Goal: Check status: Check status

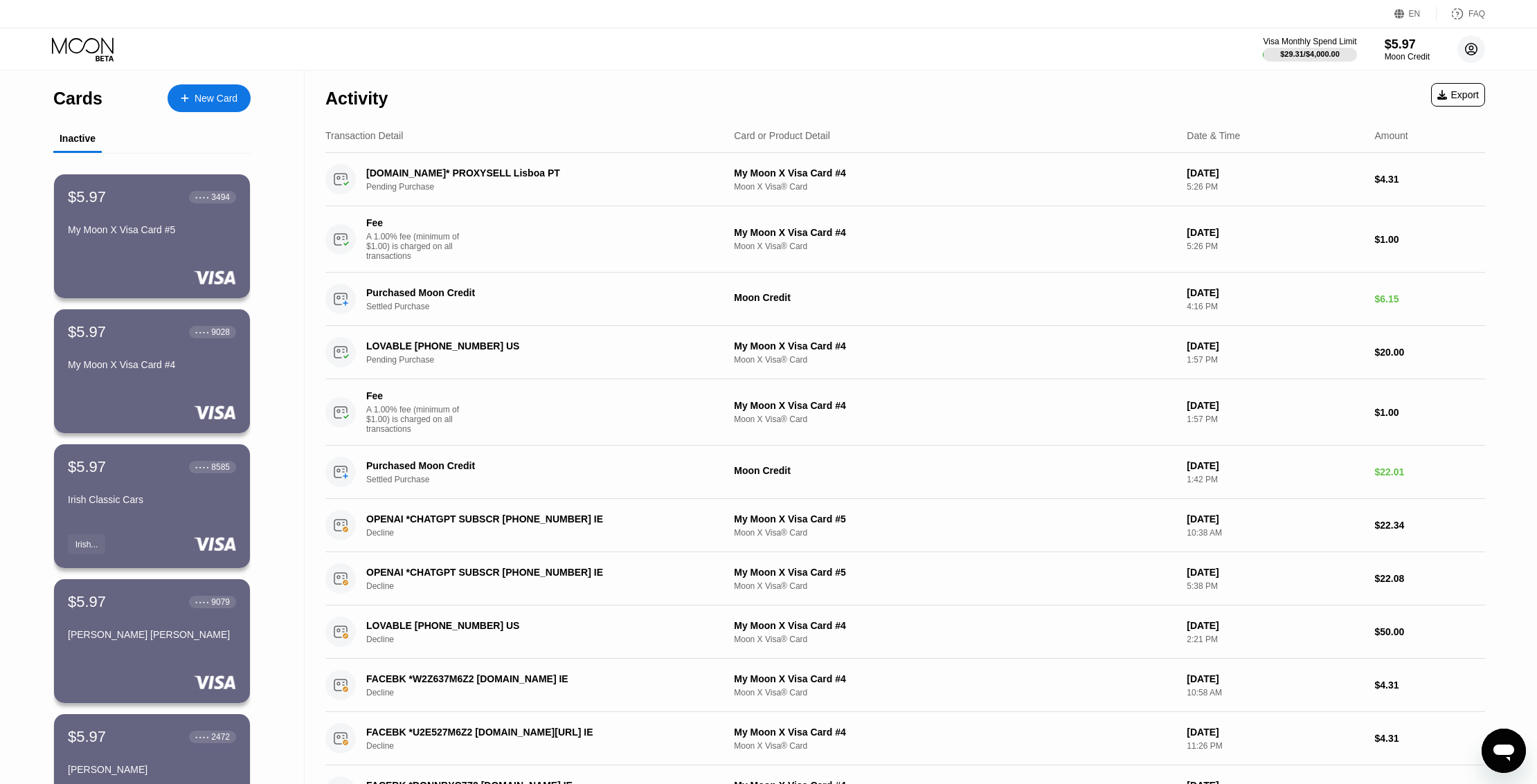
click at [1463, 53] on circle at bounding box center [1471, 49] width 27 height 27
click at [1374, 143] on div " Home" at bounding box center [1408, 142] width 132 height 17
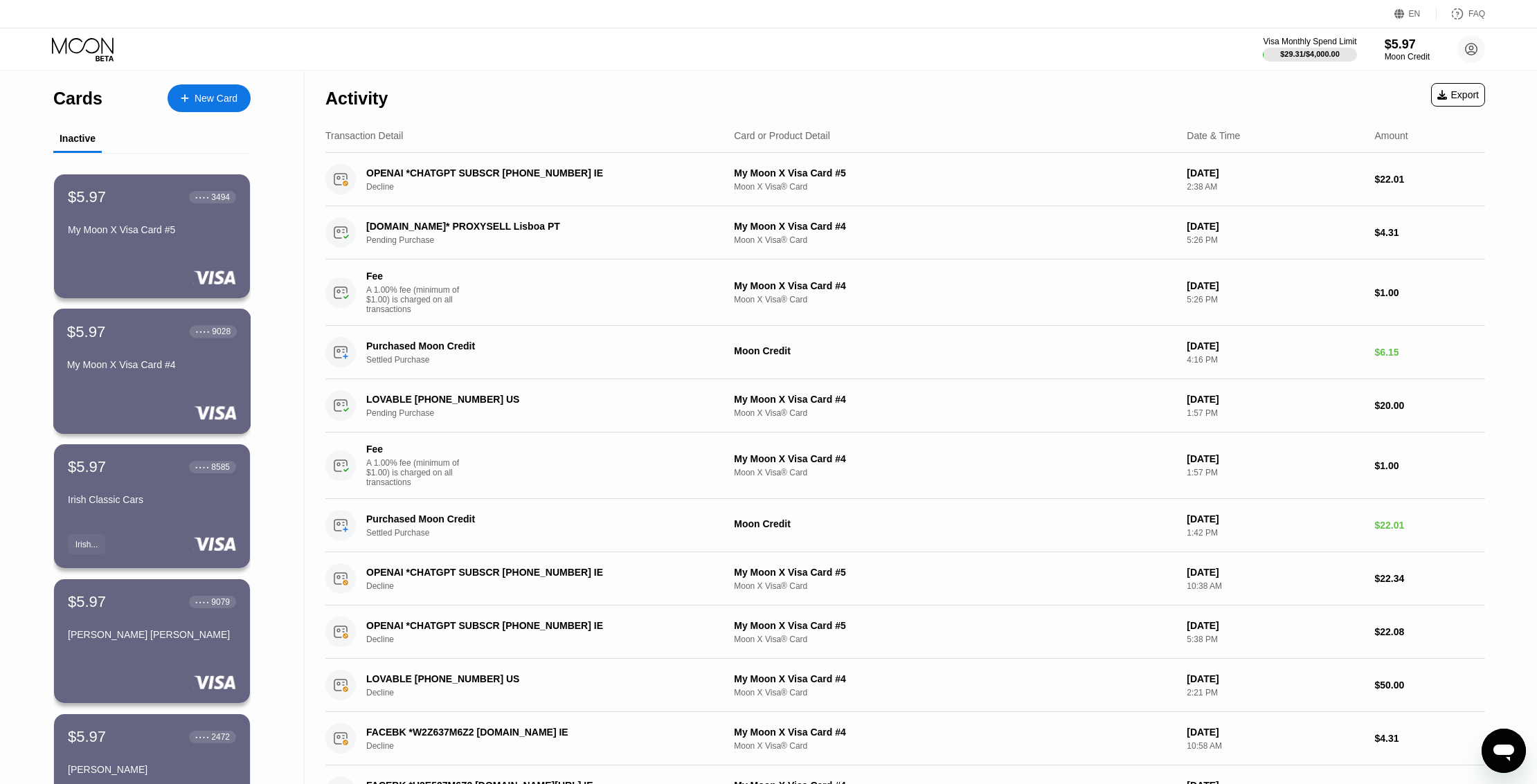
click at [168, 375] on div "My Moon X Visa Card #4" at bounding box center [152, 367] width 170 height 17
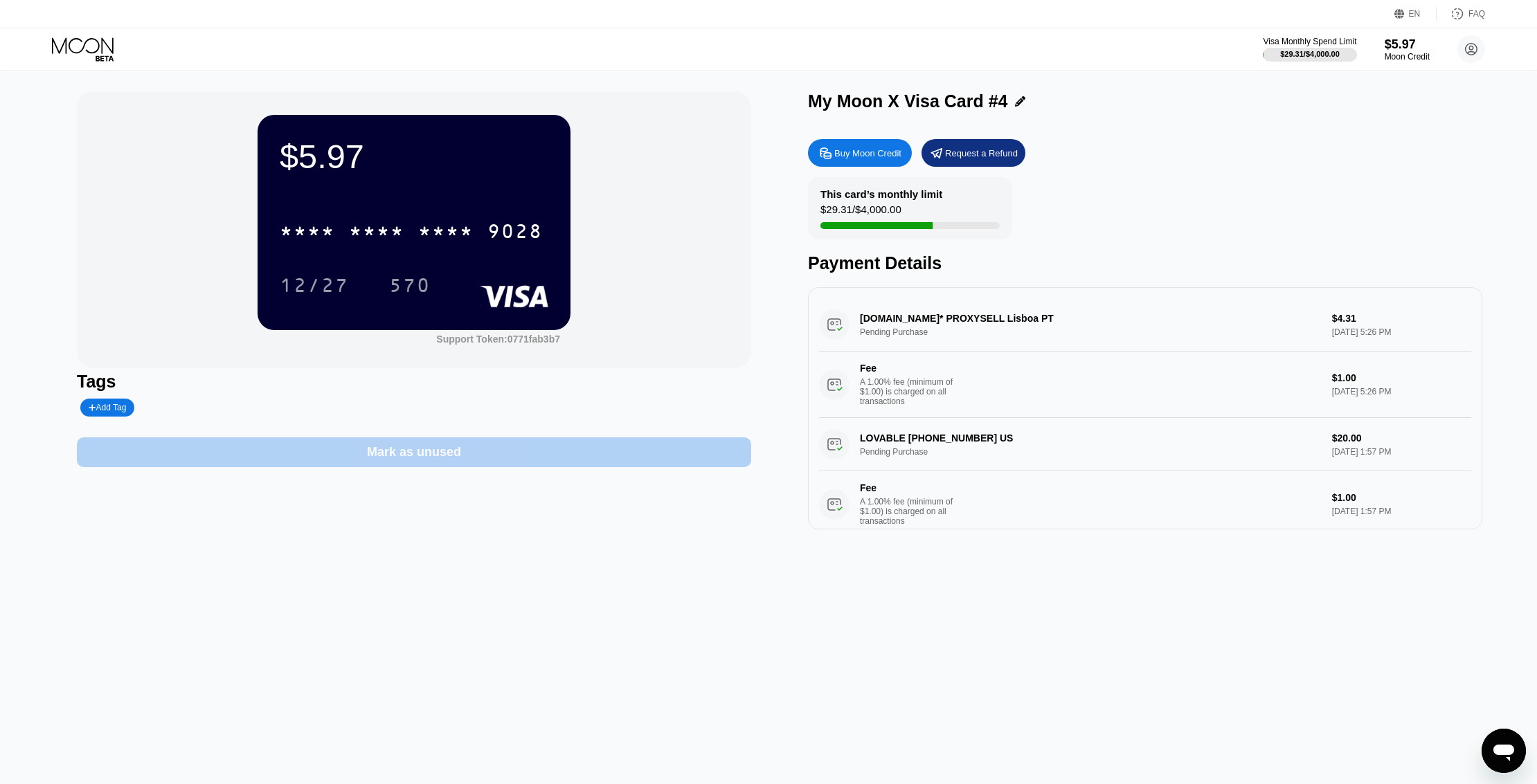
click at [424, 457] on div "Mark as unused" at bounding box center [414, 452] width 94 height 16
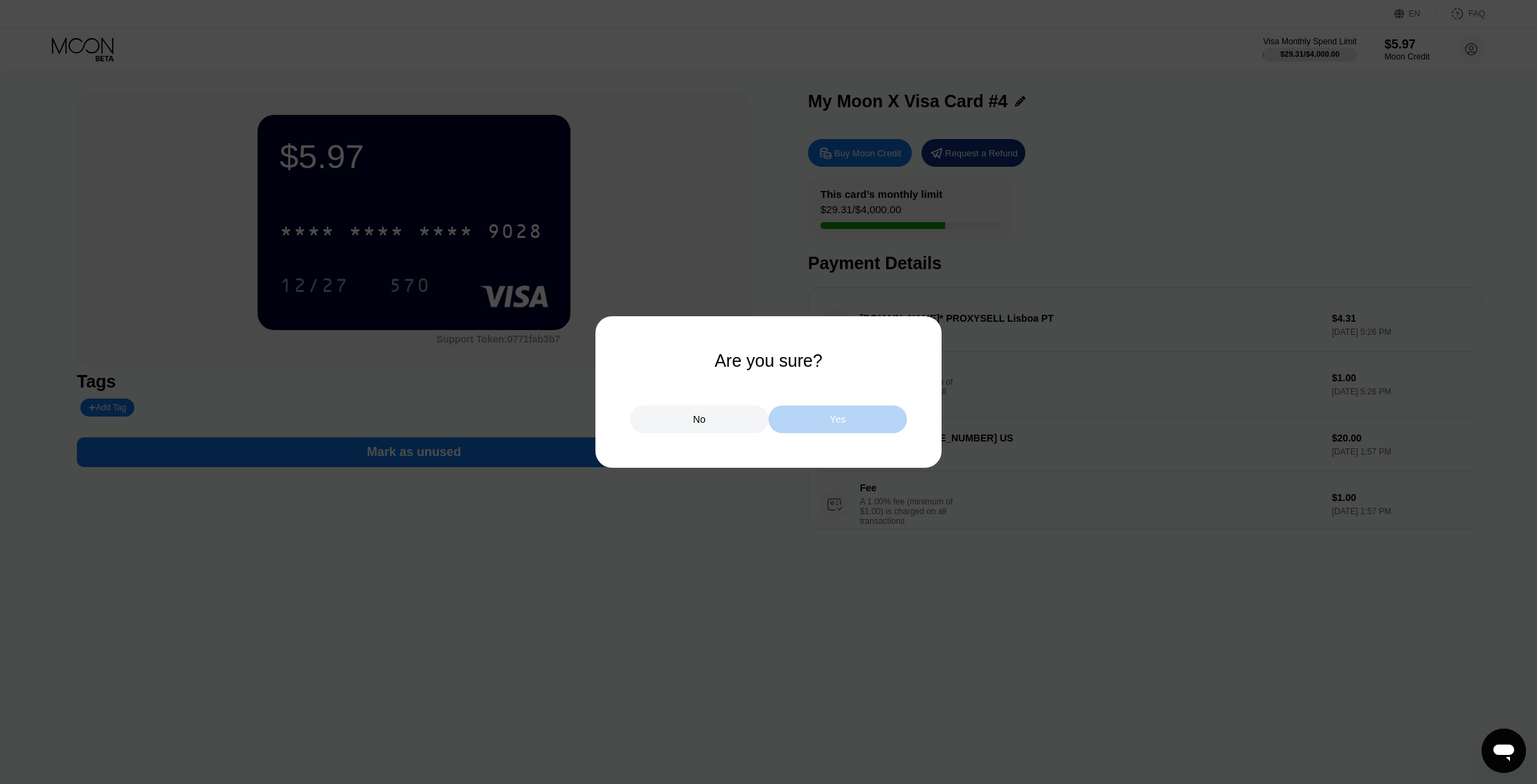
click at [884, 416] on div "Yes" at bounding box center [838, 419] width 138 height 27
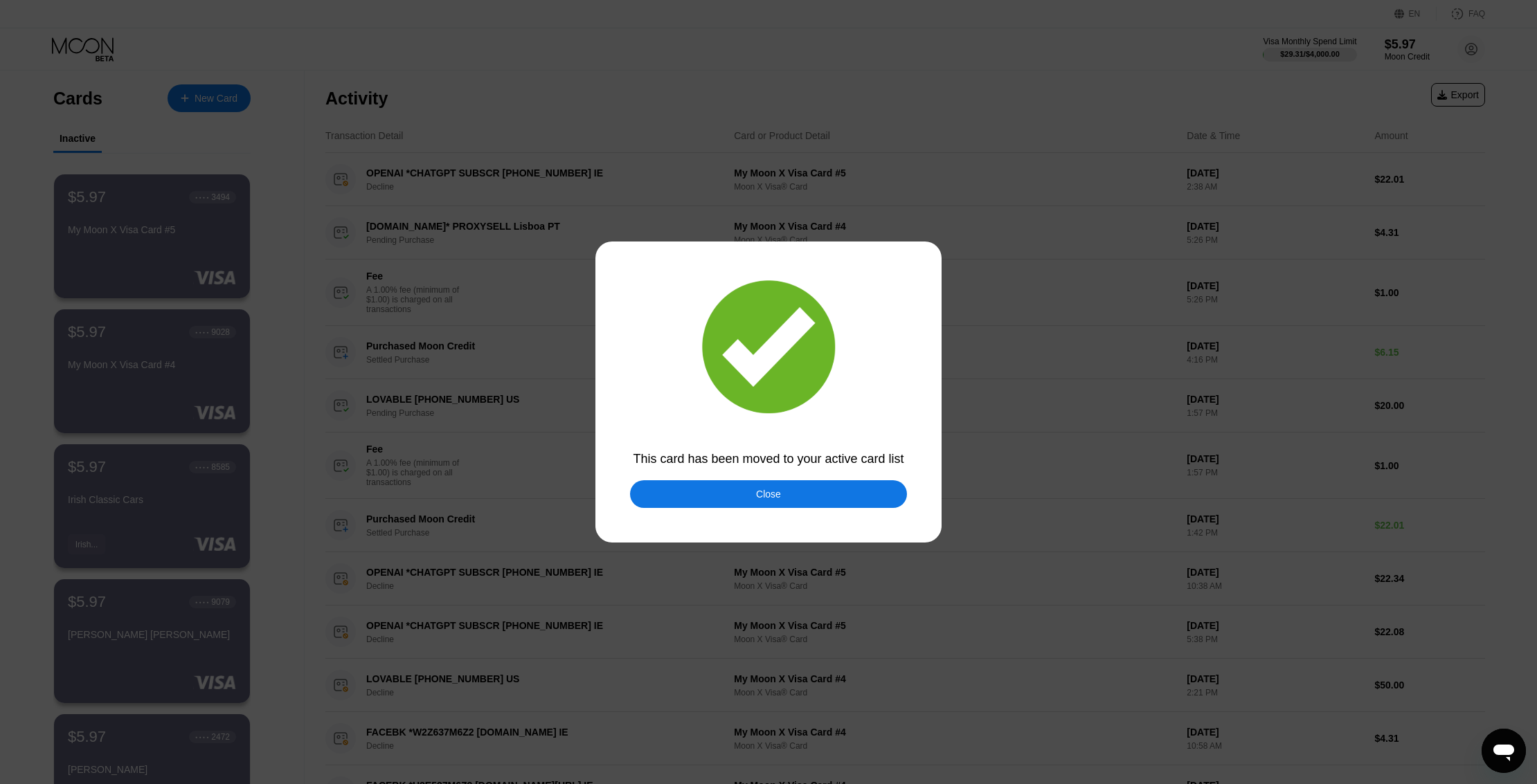
click at [426, 236] on div at bounding box center [774, 392] width 1549 height 784
click at [797, 503] on div "Close" at bounding box center [768, 494] width 277 height 27
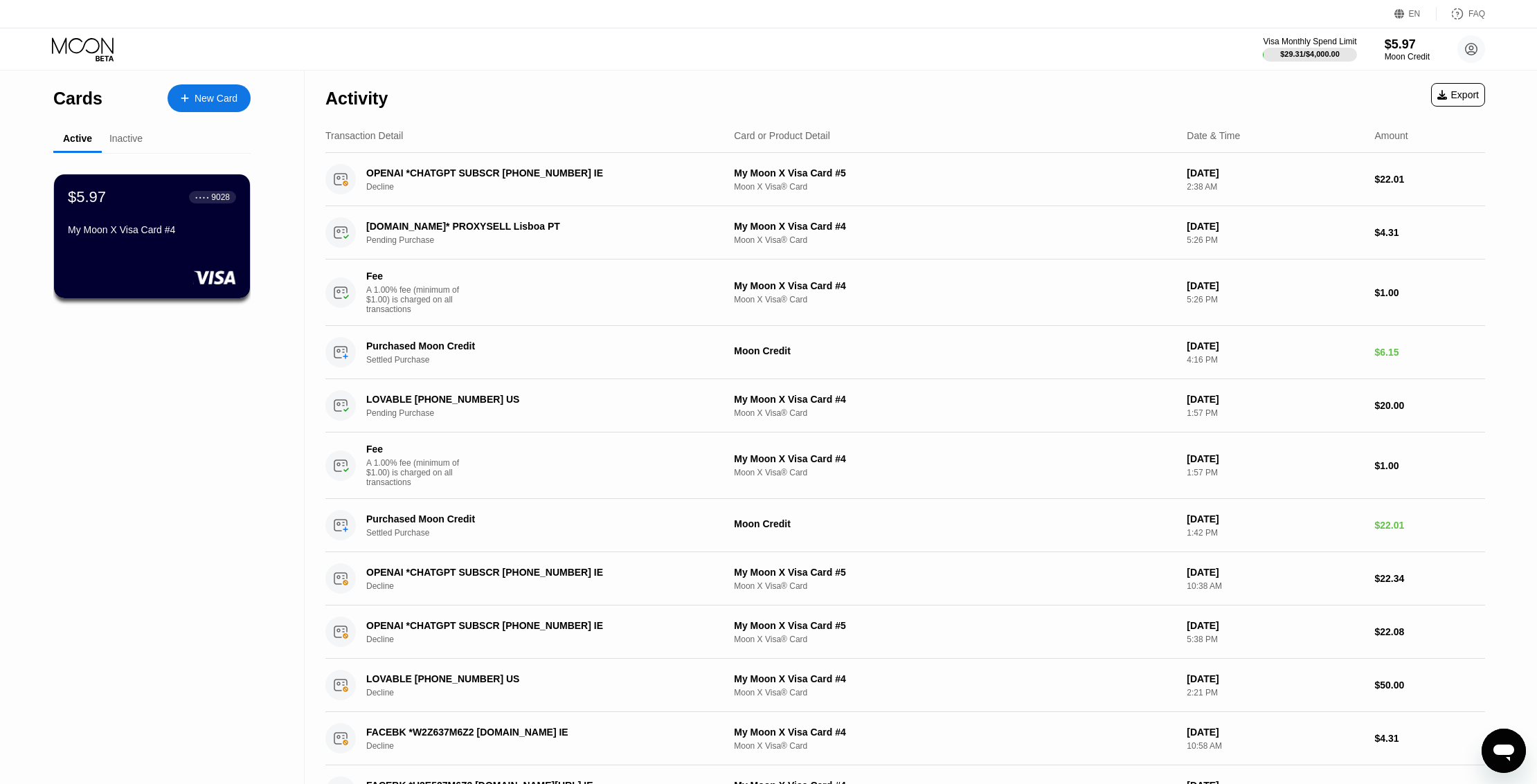
click at [104, 234] on div "My Moon X Visa Card #4" at bounding box center [152, 229] width 168 height 11
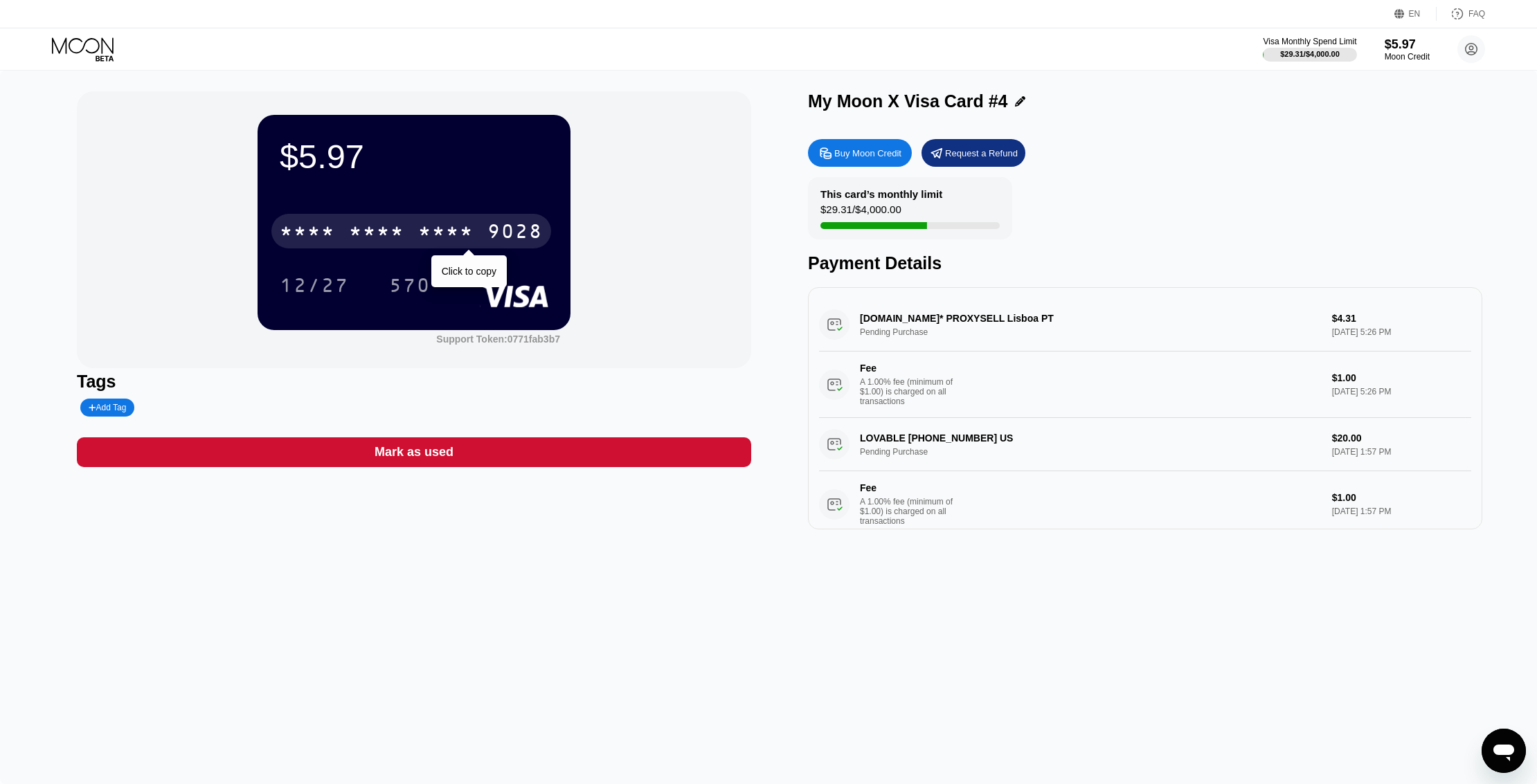
click at [410, 245] on div "* * * * * * * * * * * * 9028" at bounding box center [411, 231] width 280 height 35
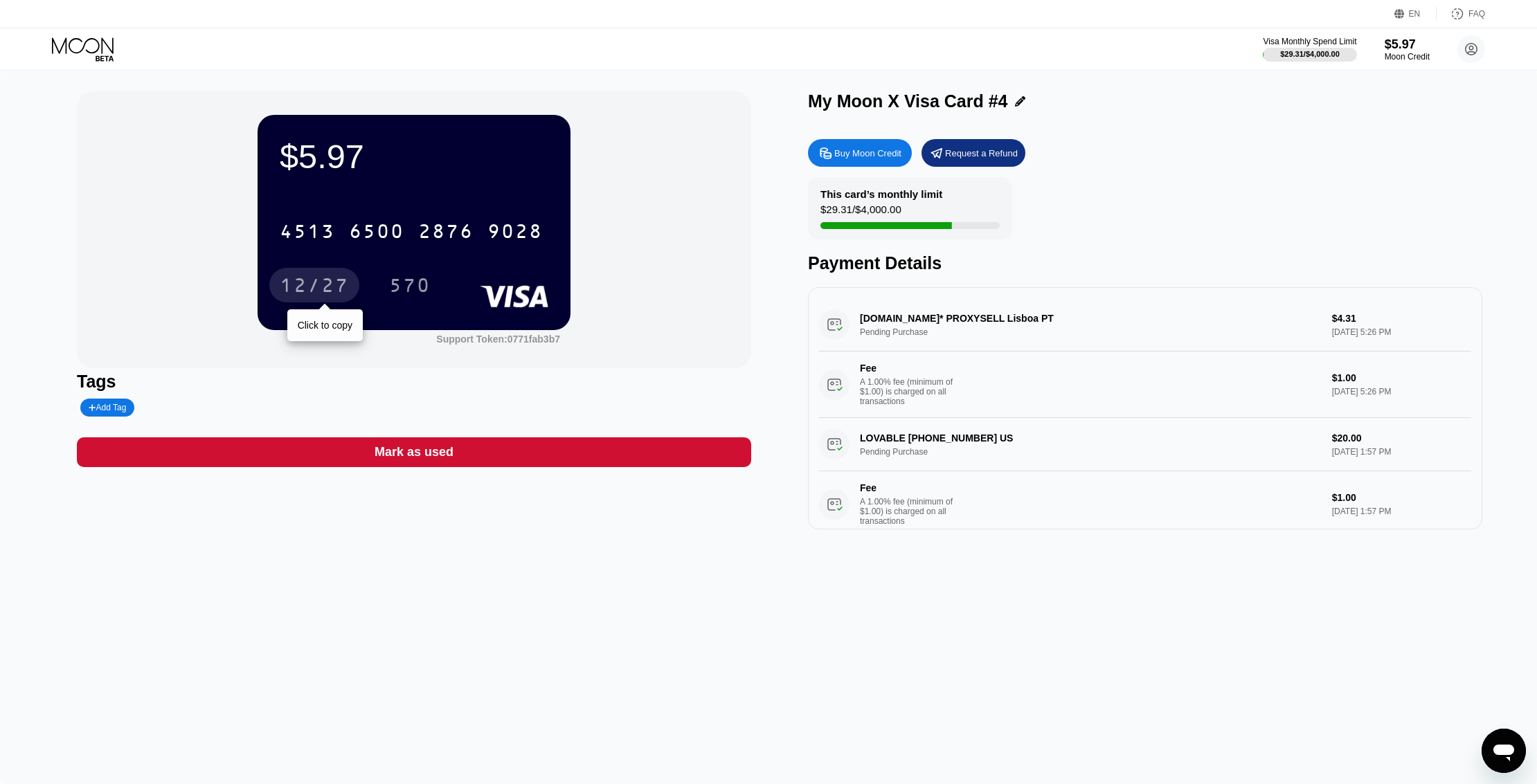
drag, startPoint x: 321, startPoint y: 283, endPoint x: 1006, endPoint y: 526, distance: 726.8
click at [322, 284] on div "12/27" at bounding box center [314, 287] width 69 height 22
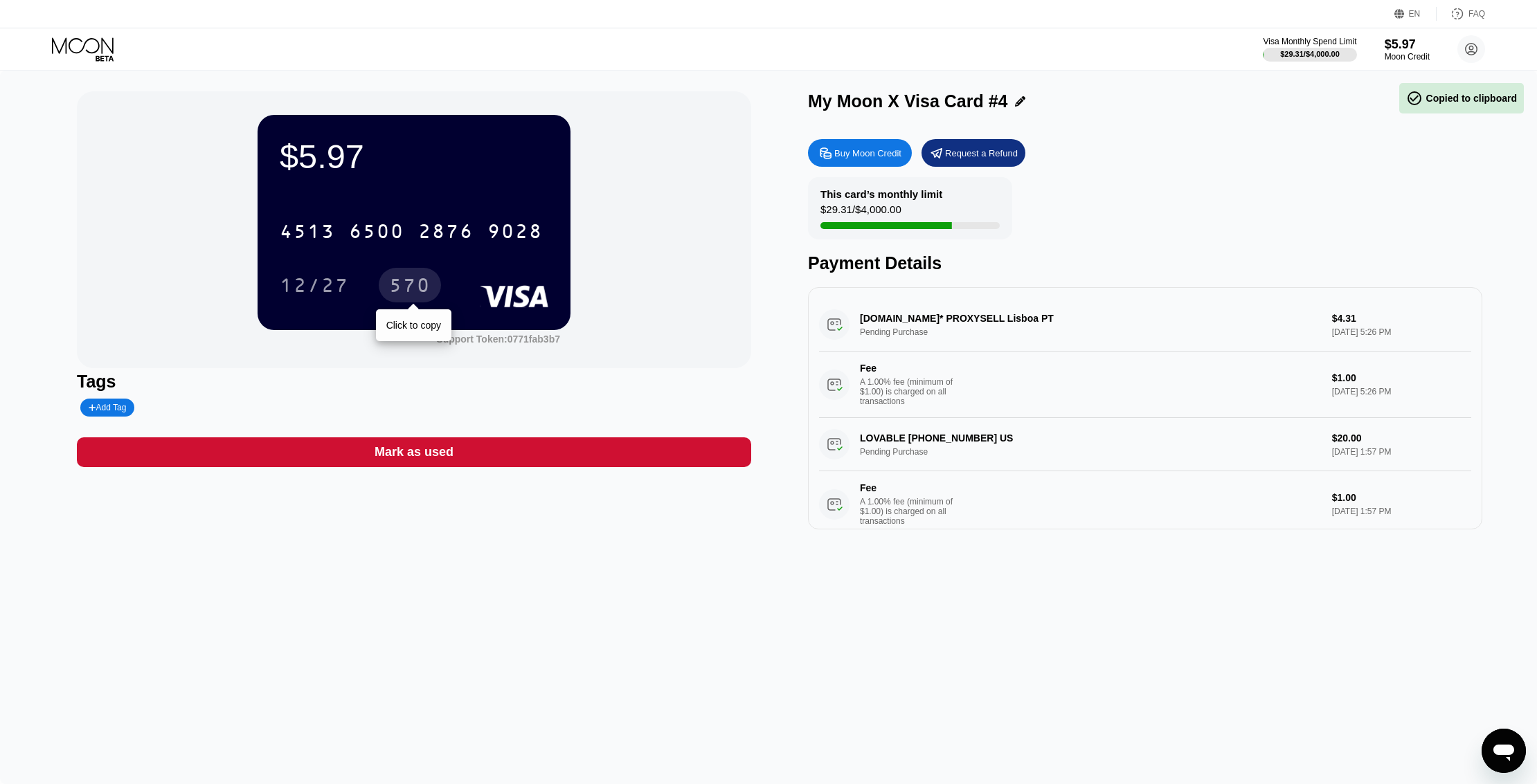
drag, startPoint x: 415, startPoint y: 283, endPoint x: 1216, endPoint y: 554, distance: 845.6
click at [416, 283] on div "570" at bounding box center [410, 287] width 42 height 22
click at [1472, 47] on icon at bounding box center [1471, 49] width 27 height 27
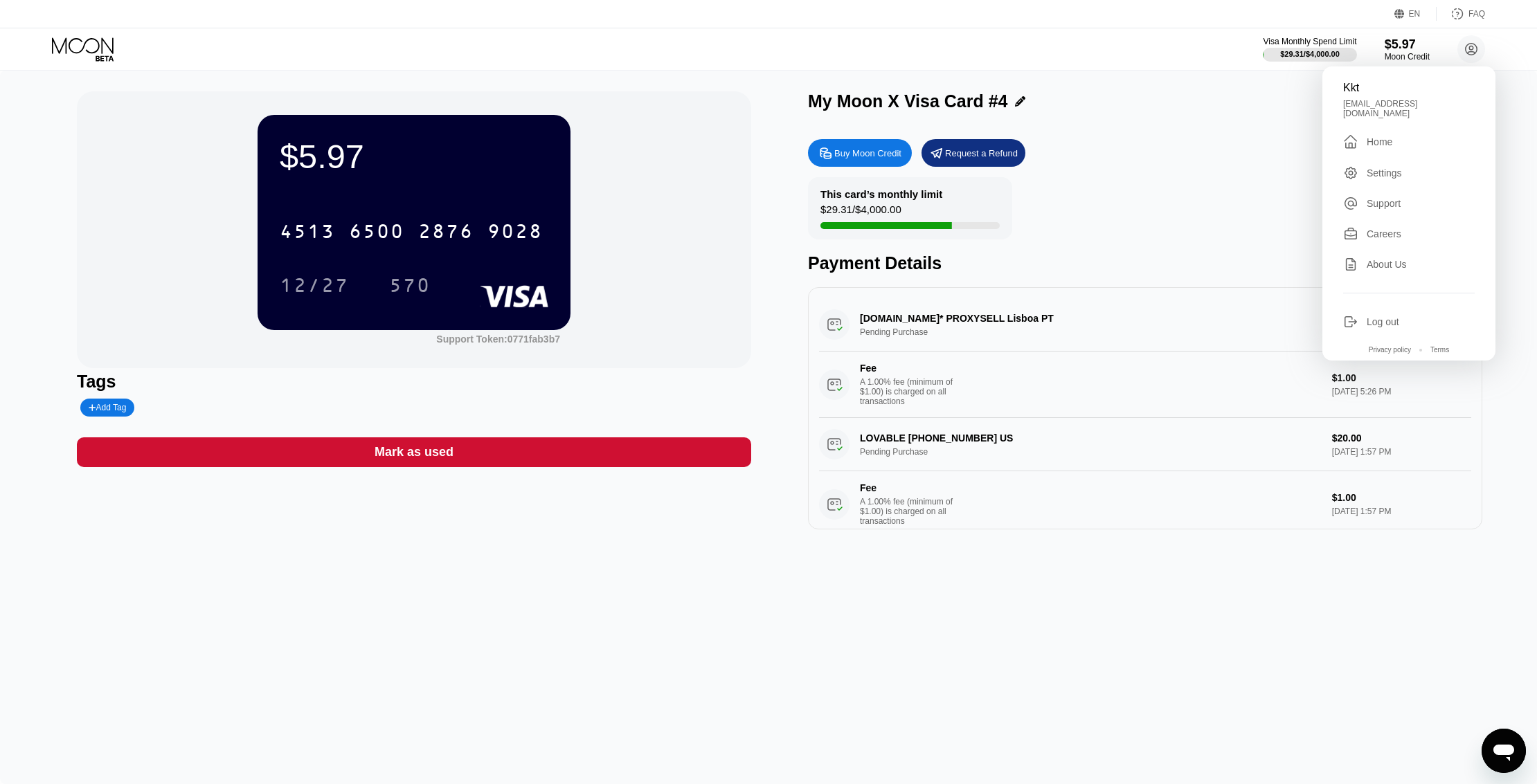
click at [1389, 137] on div "Home" at bounding box center [1379, 142] width 26 height 11
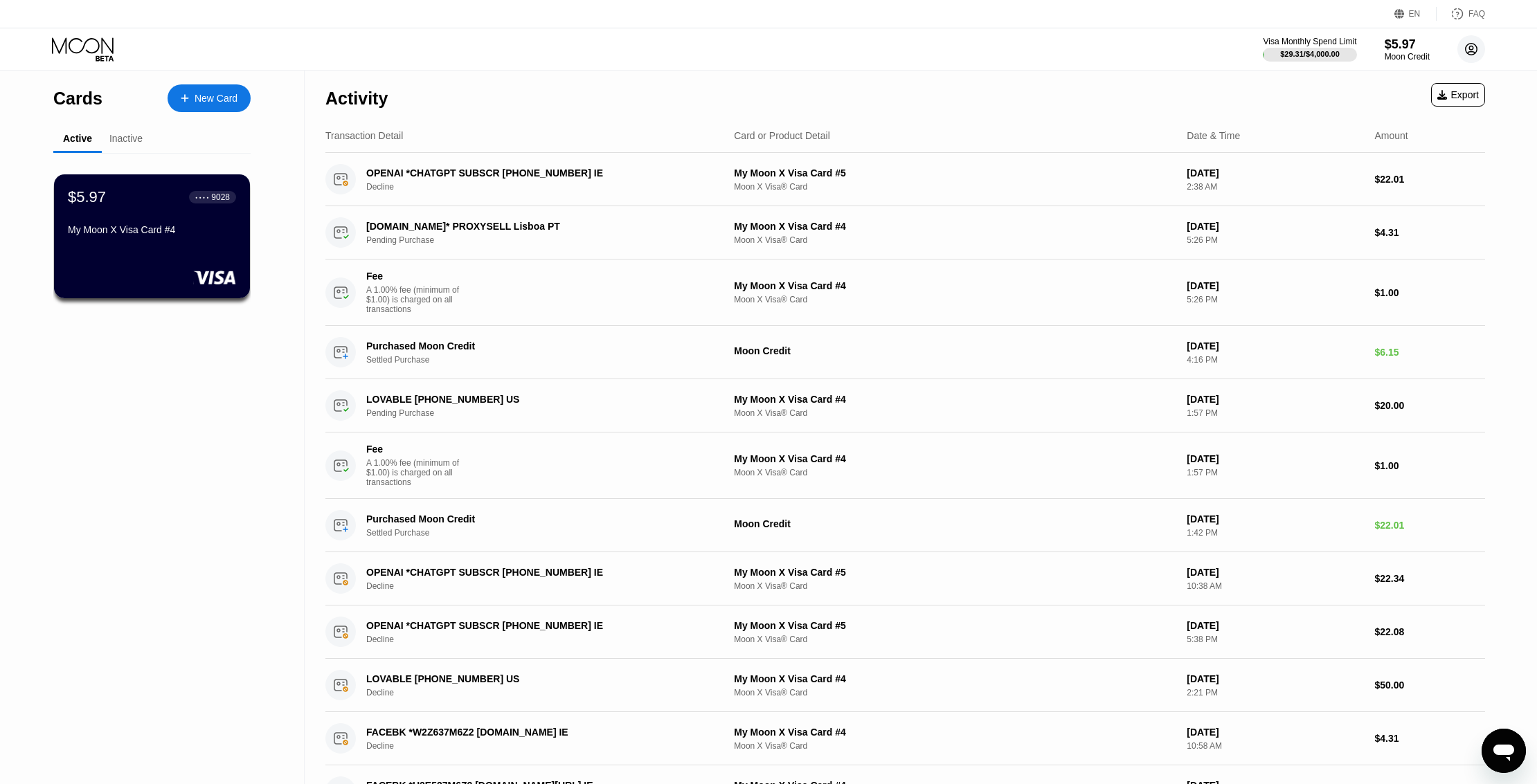
drag, startPoint x: 1459, startPoint y: 58, endPoint x: 1459, endPoint y: 67, distance: 9.0
click at [1459, 58] on icon at bounding box center [1471, 49] width 27 height 27
click at [1382, 137] on div "Home" at bounding box center [1379, 142] width 26 height 11
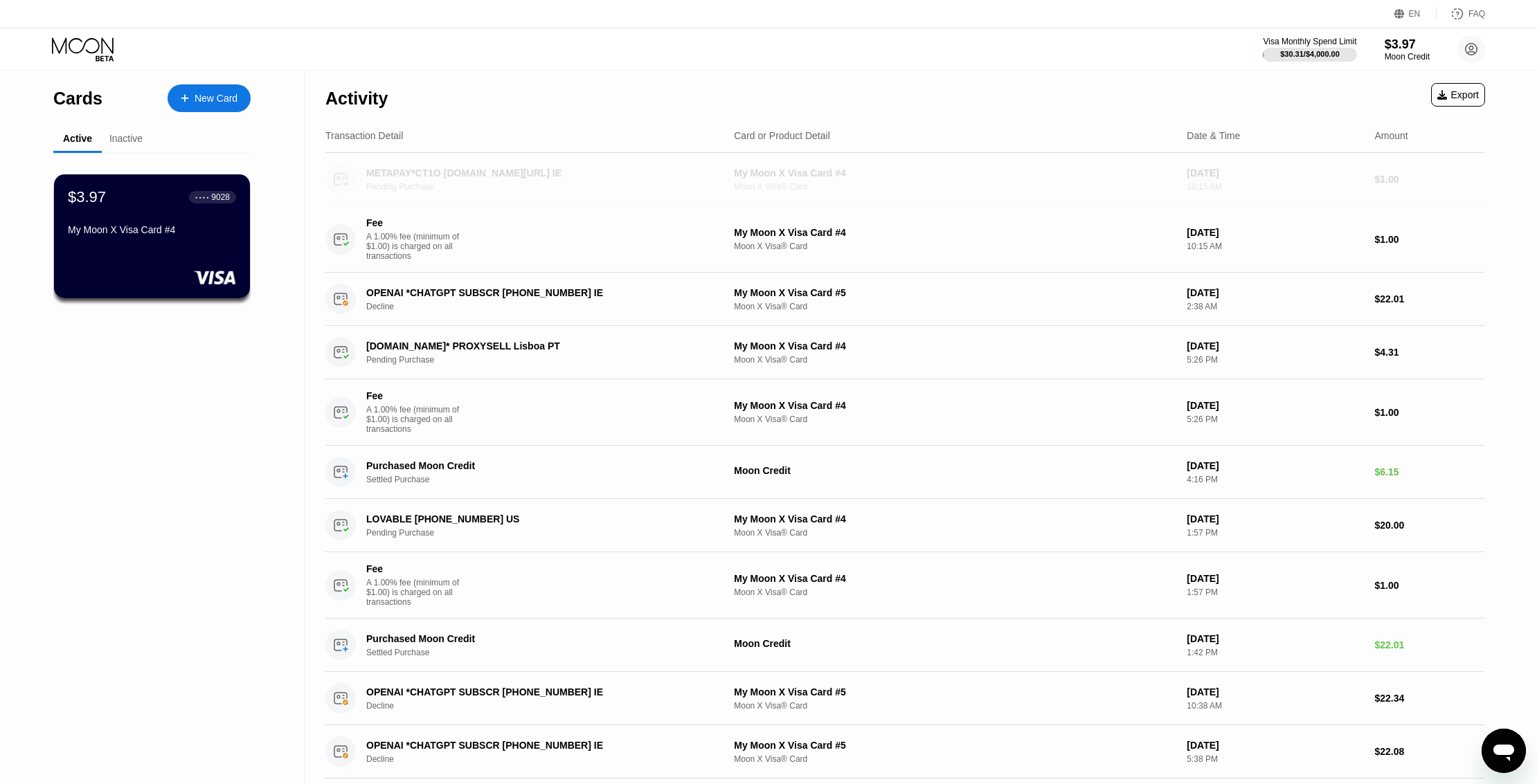
click at [425, 183] on div "METAPAY*CT1O fb.me/cc IE Pending Purchase" at bounding box center [545, 180] width 358 height 24
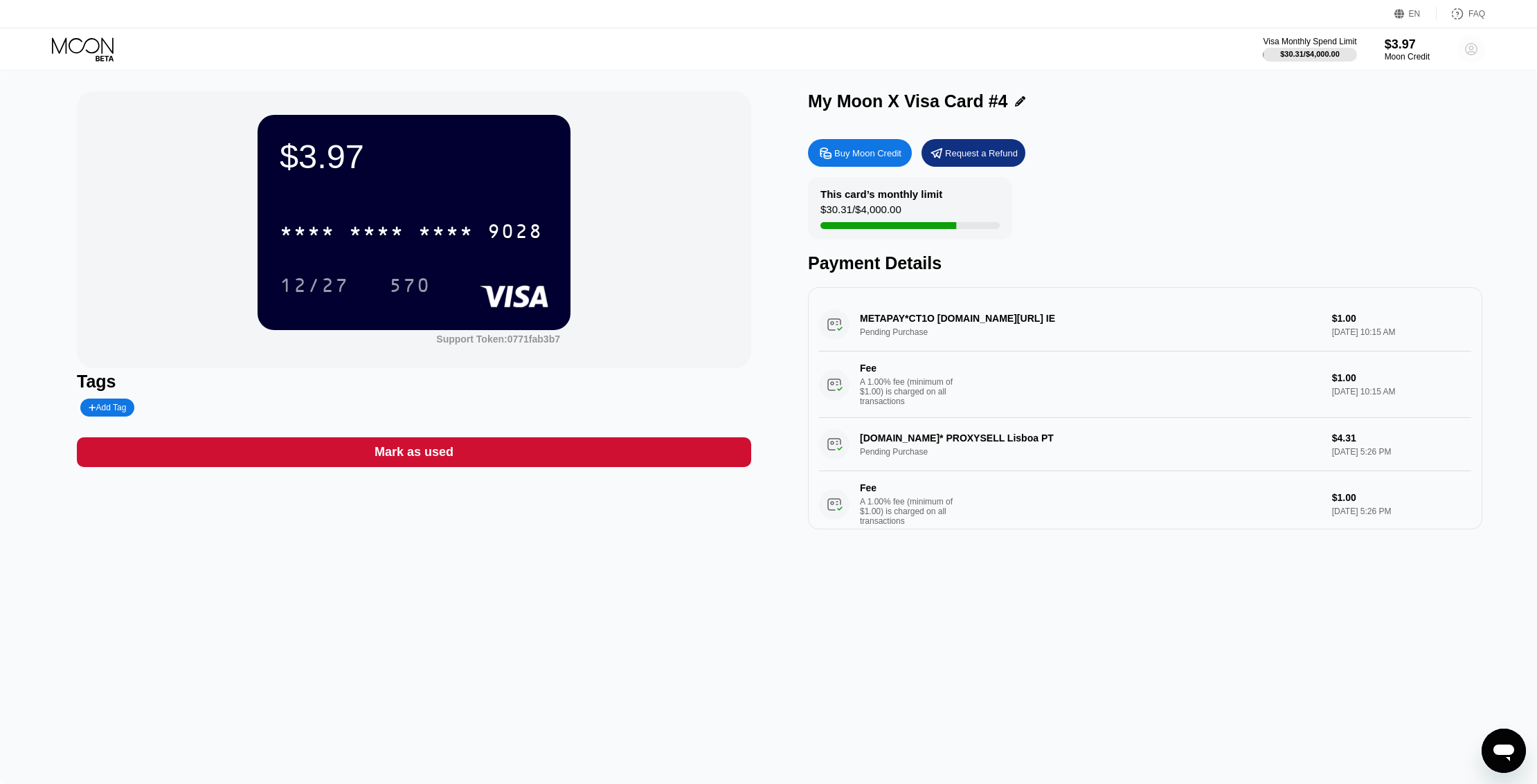
click at [1473, 53] on circle at bounding box center [1471, 49] width 27 height 27
click at [1384, 137] on div "Home" at bounding box center [1379, 142] width 26 height 11
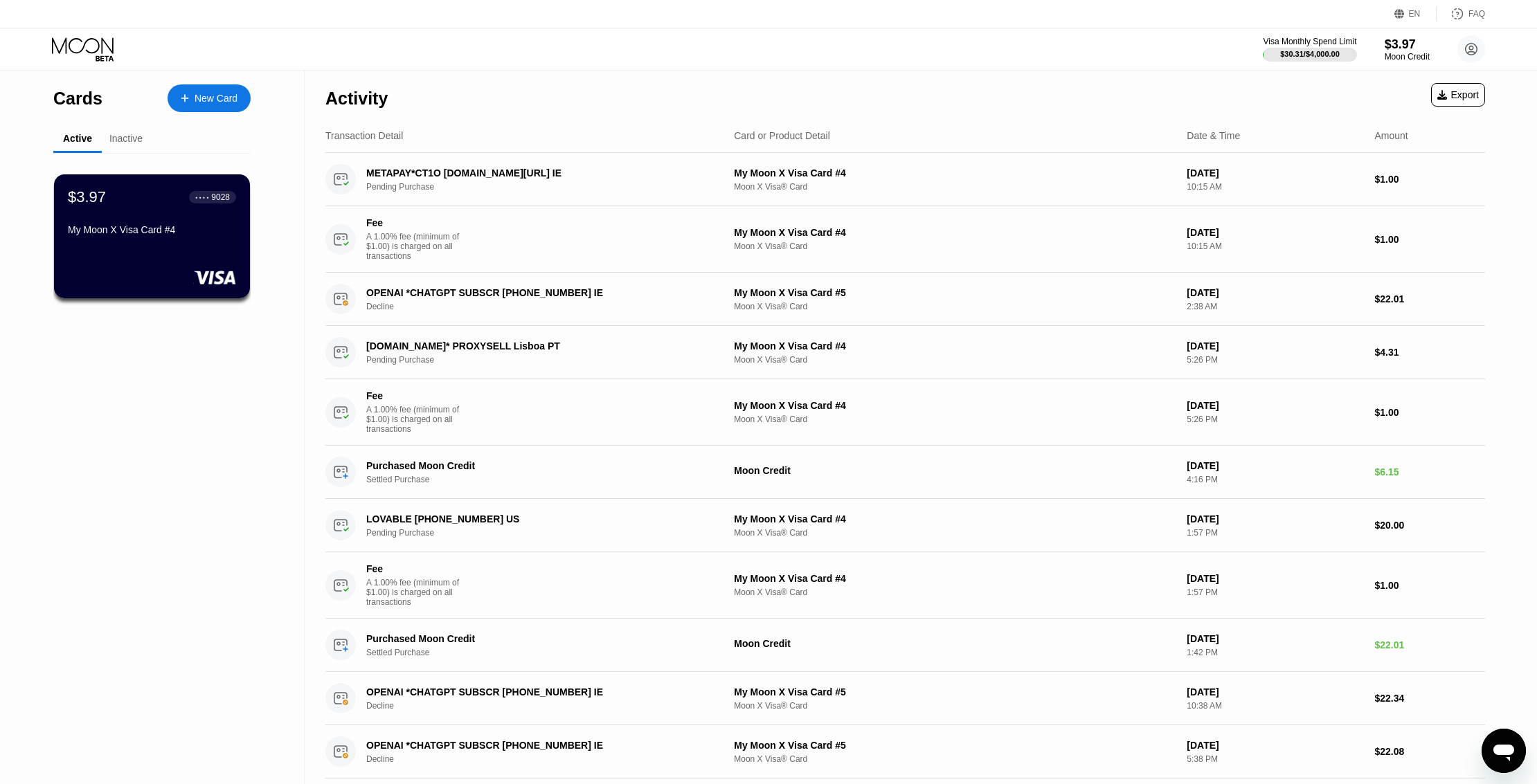
click at [404, 245] on div "A 1.00% fee (minimum of $1.00) is charged on all transactions" at bounding box center [418, 246] width 104 height 29
click at [427, 177] on div "METAPAY*CT1O fb.me/cc IE" at bounding box center [532, 173] width 333 height 11
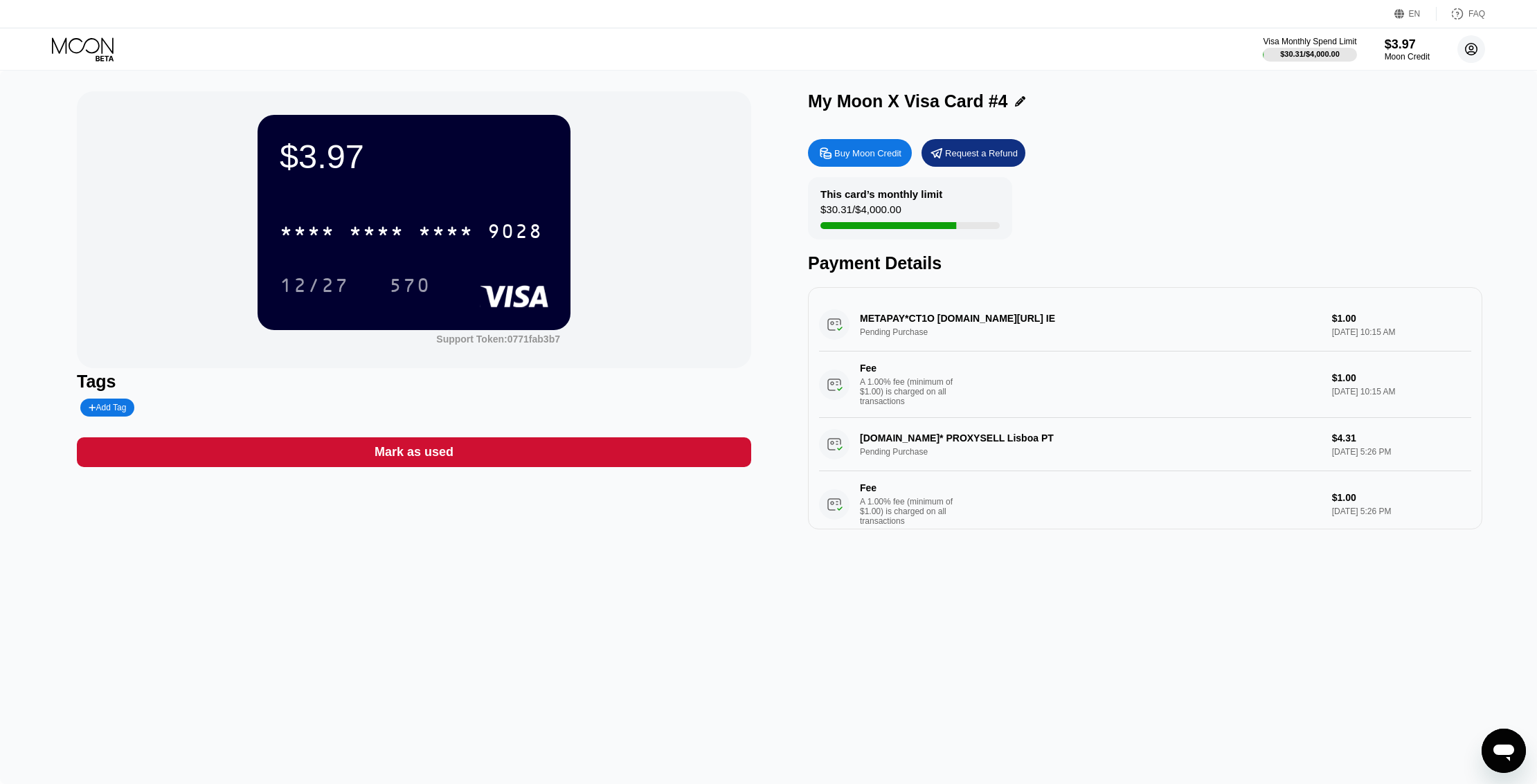
drag, startPoint x: 1470, startPoint y: 47, endPoint x: 1466, endPoint y: 56, distance: 9.8
click at [1469, 48] on icon at bounding box center [1471, 49] width 27 height 27
click at [1378, 137] on div "Home" at bounding box center [1379, 142] width 26 height 11
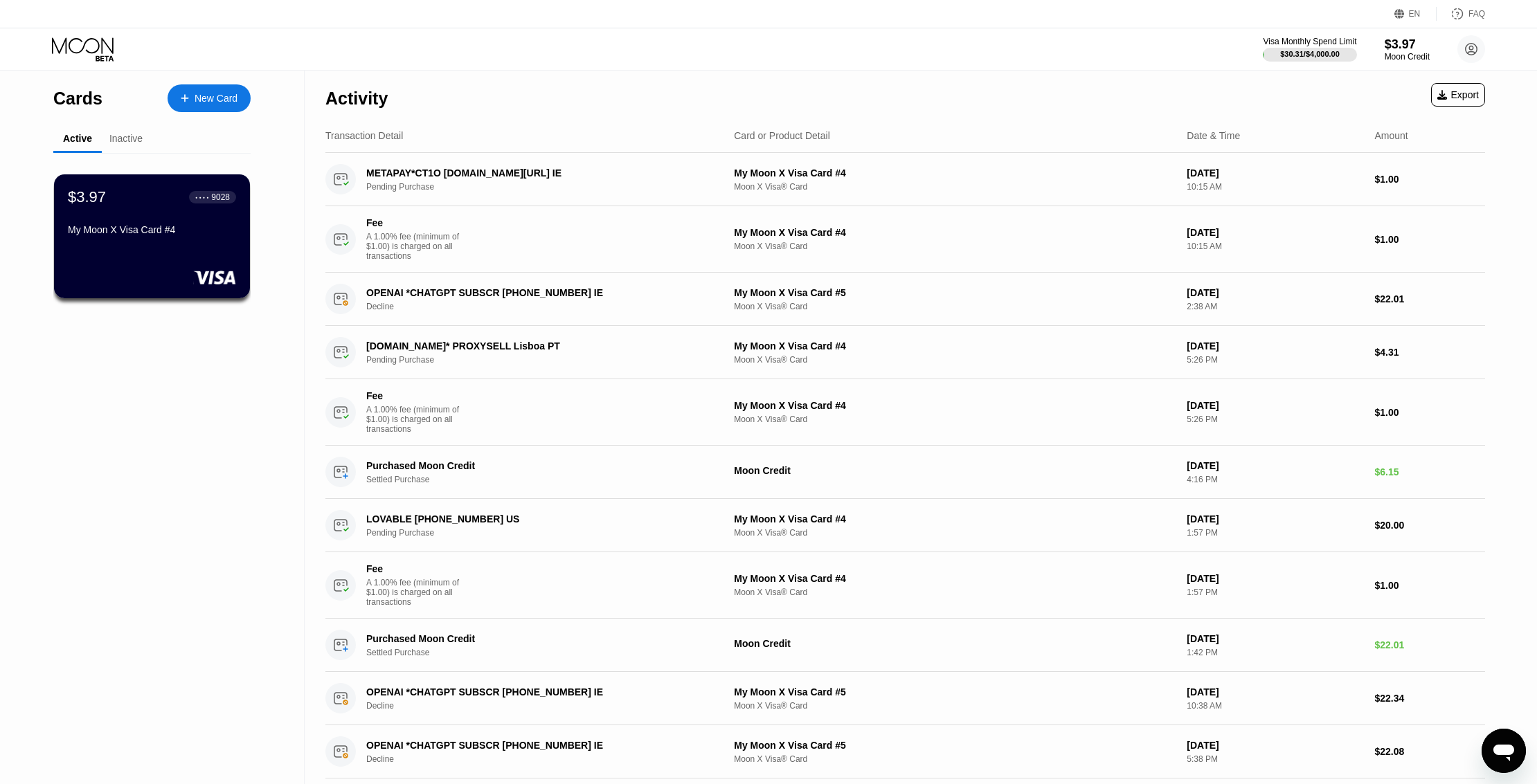
drag, startPoint x: 325, startPoint y: 152, endPoint x: 507, endPoint y: 214, distance: 192.3
click at [507, 214] on div "Activity Export Transaction Detail Card or Product Detail Date & Time Amount ME…" at bounding box center [904, 568] width 1201 height 996
click at [363, 179] on div "METAPAY*CT1O fb.me/cc IE Pending Purchase" at bounding box center [524, 179] width 397 height 30
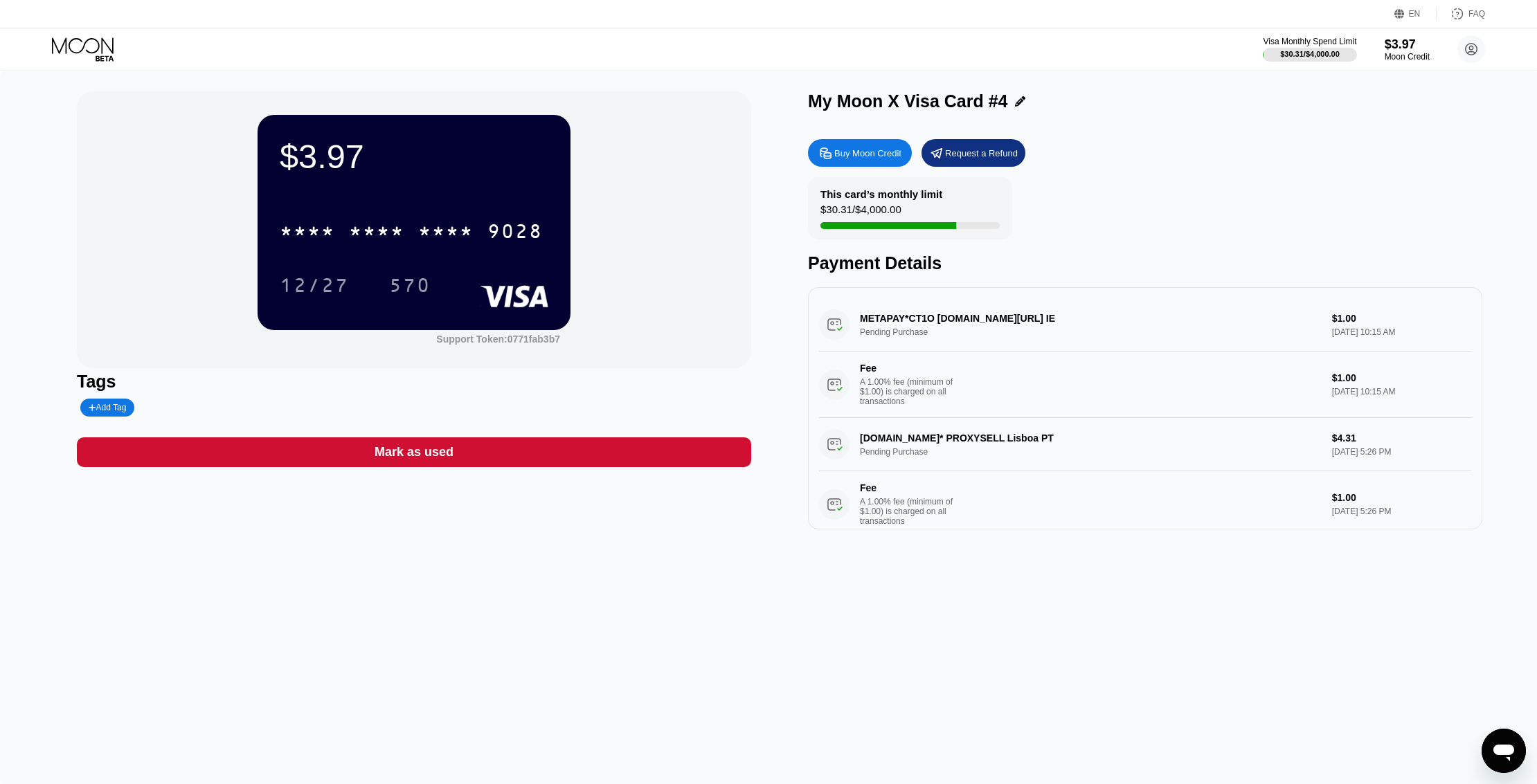
click at [1353, 332] on div "METAPAY*CT1O fb.me/cc IE Pending Purchase $1.00 Sep 22, 2025 10:15 AM Fee A 1.0…" at bounding box center [1145, 358] width 652 height 119
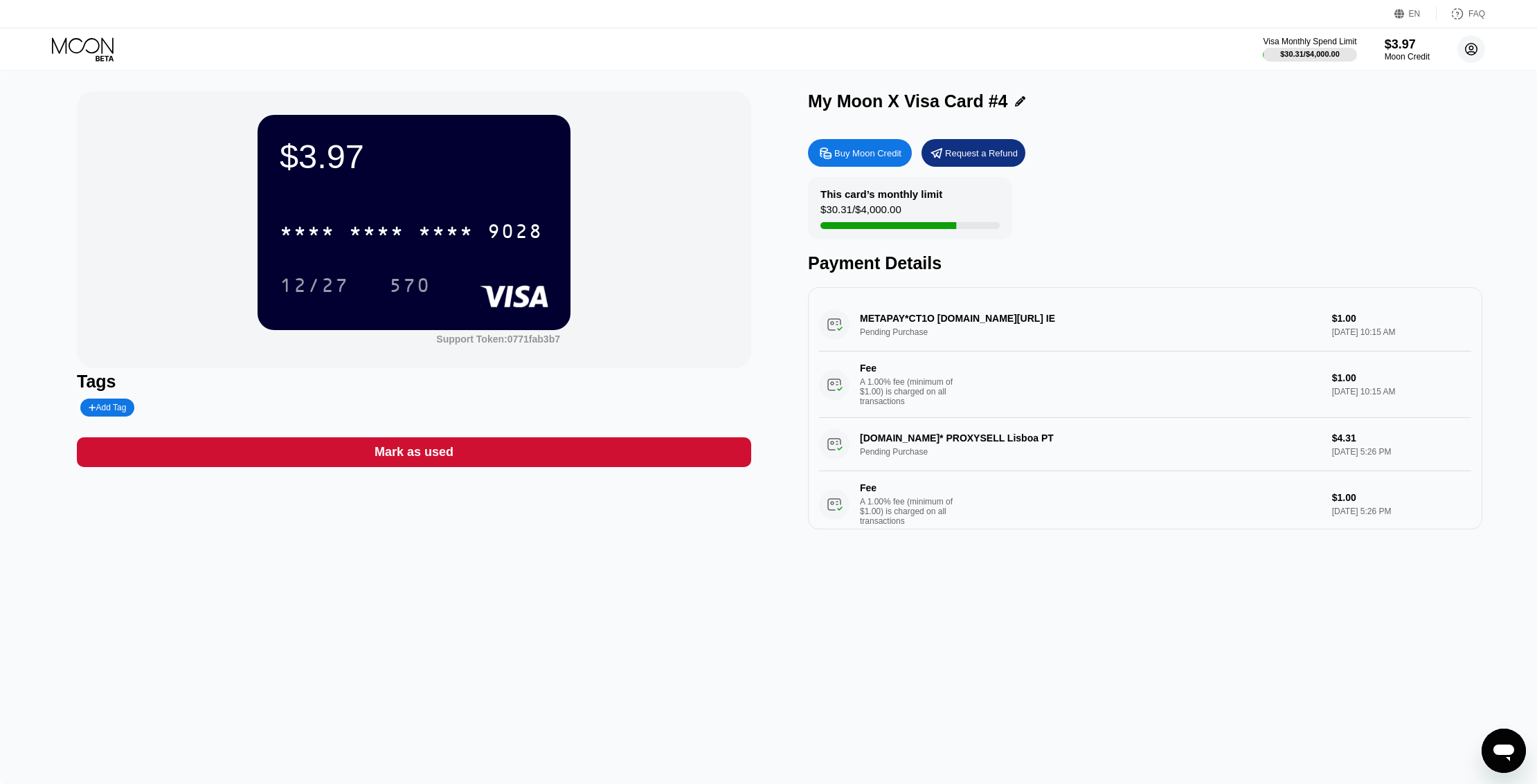
click at [1472, 51] on icon at bounding box center [1472, 49] width 8 height 8
click at [1378, 138] on div "Home" at bounding box center [1379, 142] width 26 height 11
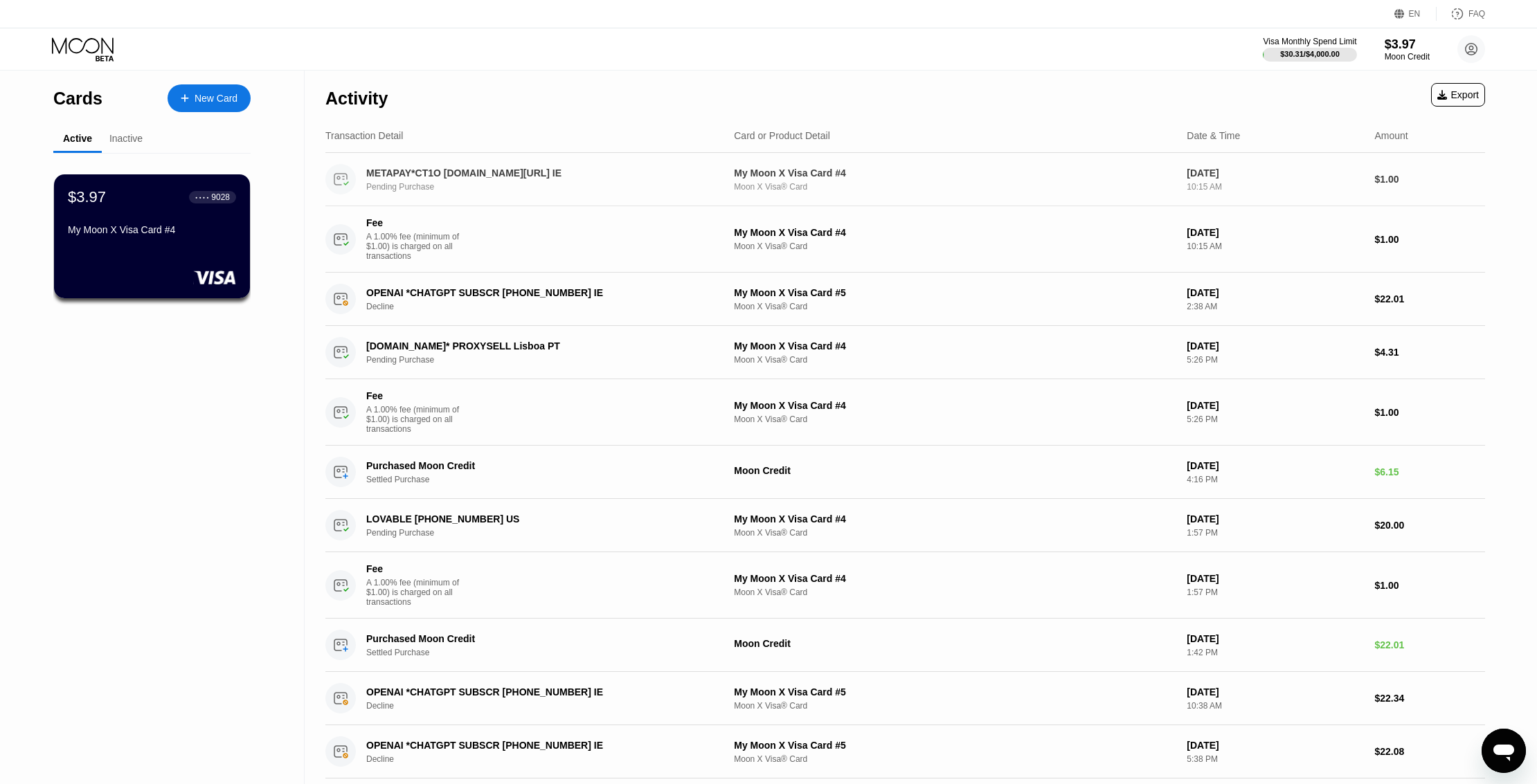
click at [445, 181] on div "METAPAY*CT1O fb.me/cc IE Pending Purchase" at bounding box center [545, 180] width 358 height 24
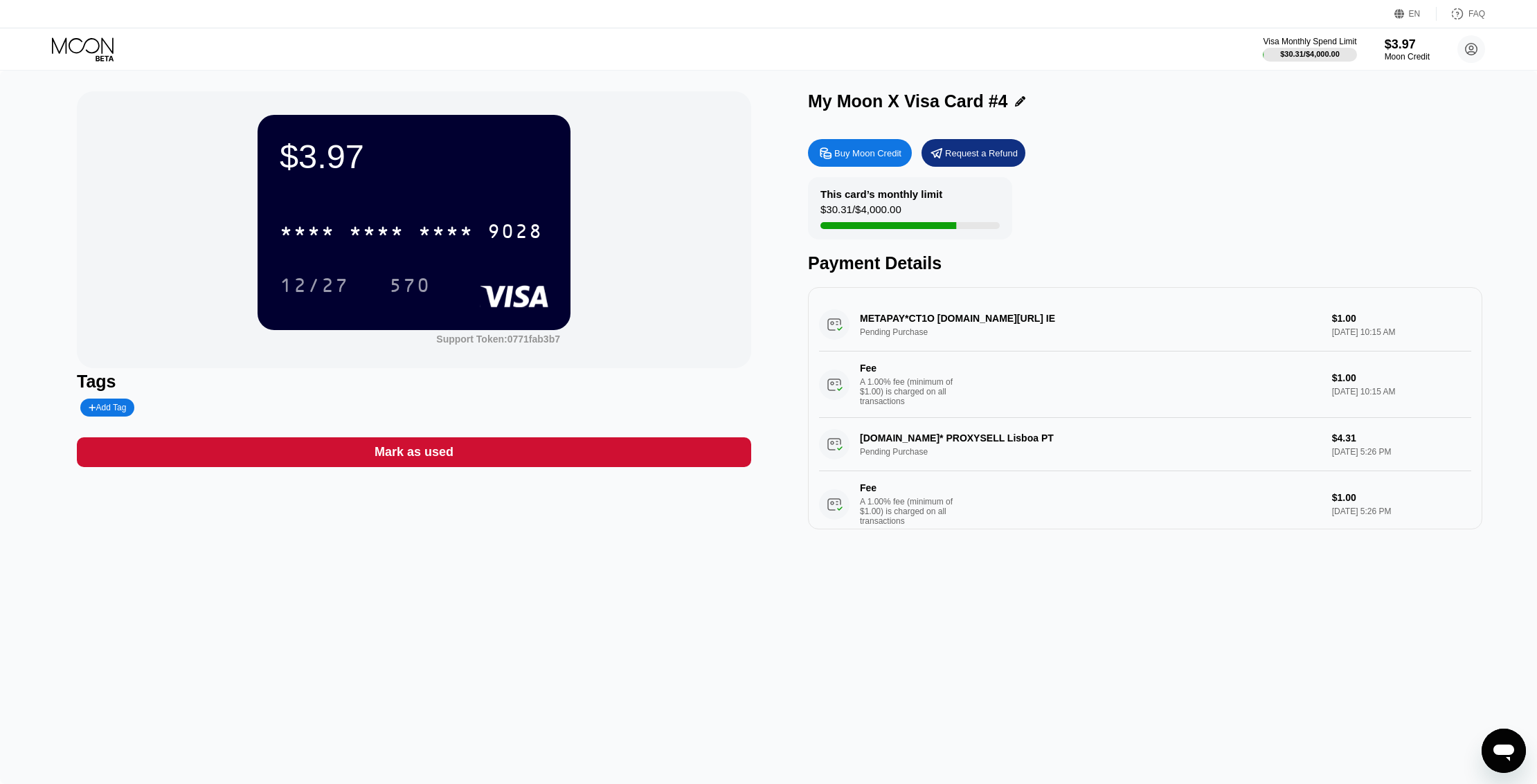
click at [943, 324] on div "METAPAY*CT1O fb.me/cc IE Pending Purchase $1.00 Sep 22, 2025 10:15 AM Fee A 1.0…" at bounding box center [1145, 358] width 652 height 119
drag, startPoint x: 934, startPoint y: 324, endPoint x: 921, endPoint y: 323, distance: 13.0
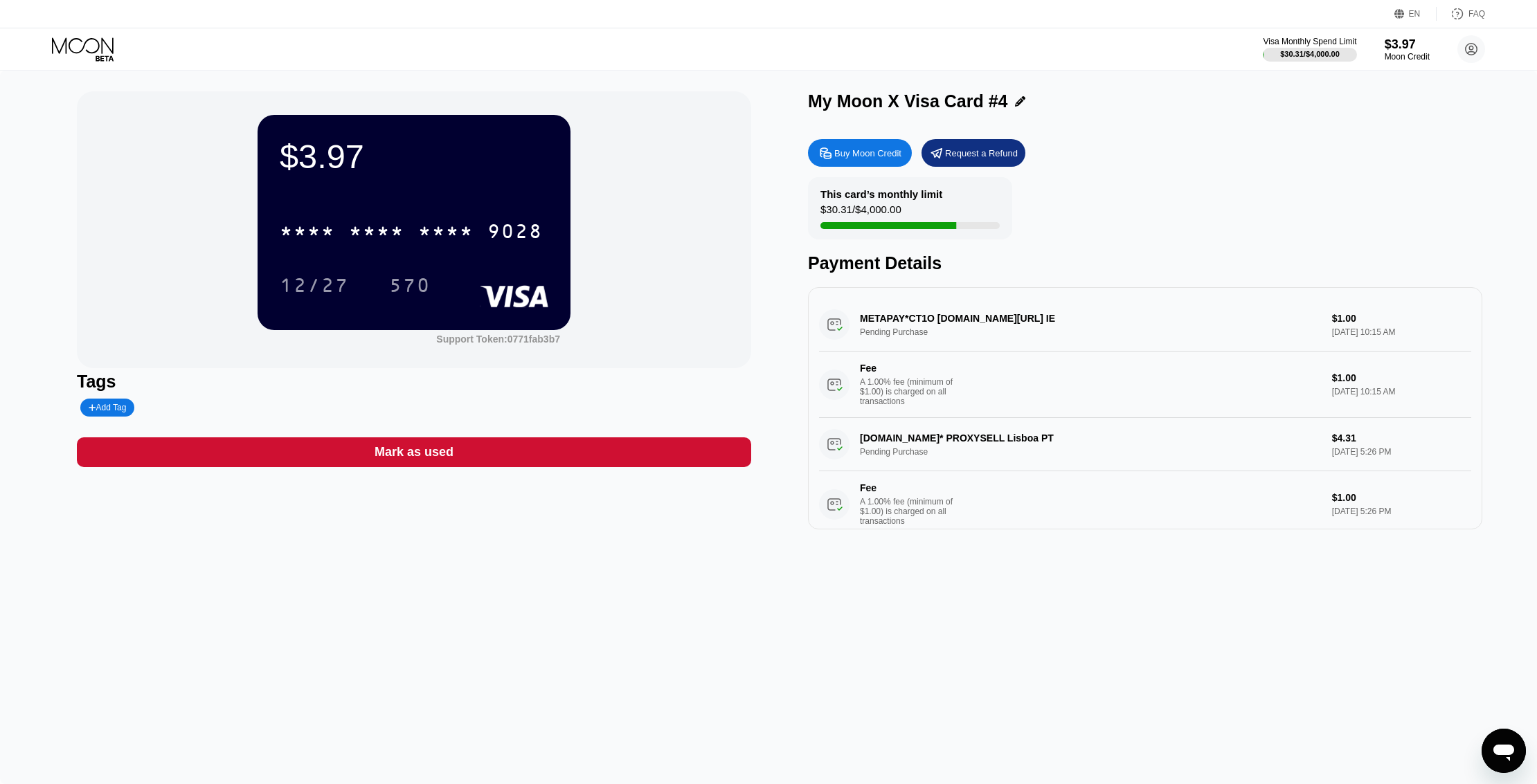
click at [921, 323] on div "METAPAY*CT1O fb.me/cc IE Pending Purchase $1.00 Sep 22, 2025 10:15 AM Fee A 1.0…" at bounding box center [1145, 358] width 652 height 119
drag, startPoint x: 1464, startPoint y: 50, endPoint x: 1457, endPoint y: 65, distance: 16.6
click at [1464, 51] on circle at bounding box center [1471, 49] width 27 height 27
click at [1373, 138] on div "Home" at bounding box center [1379, 142] width 26 height 11
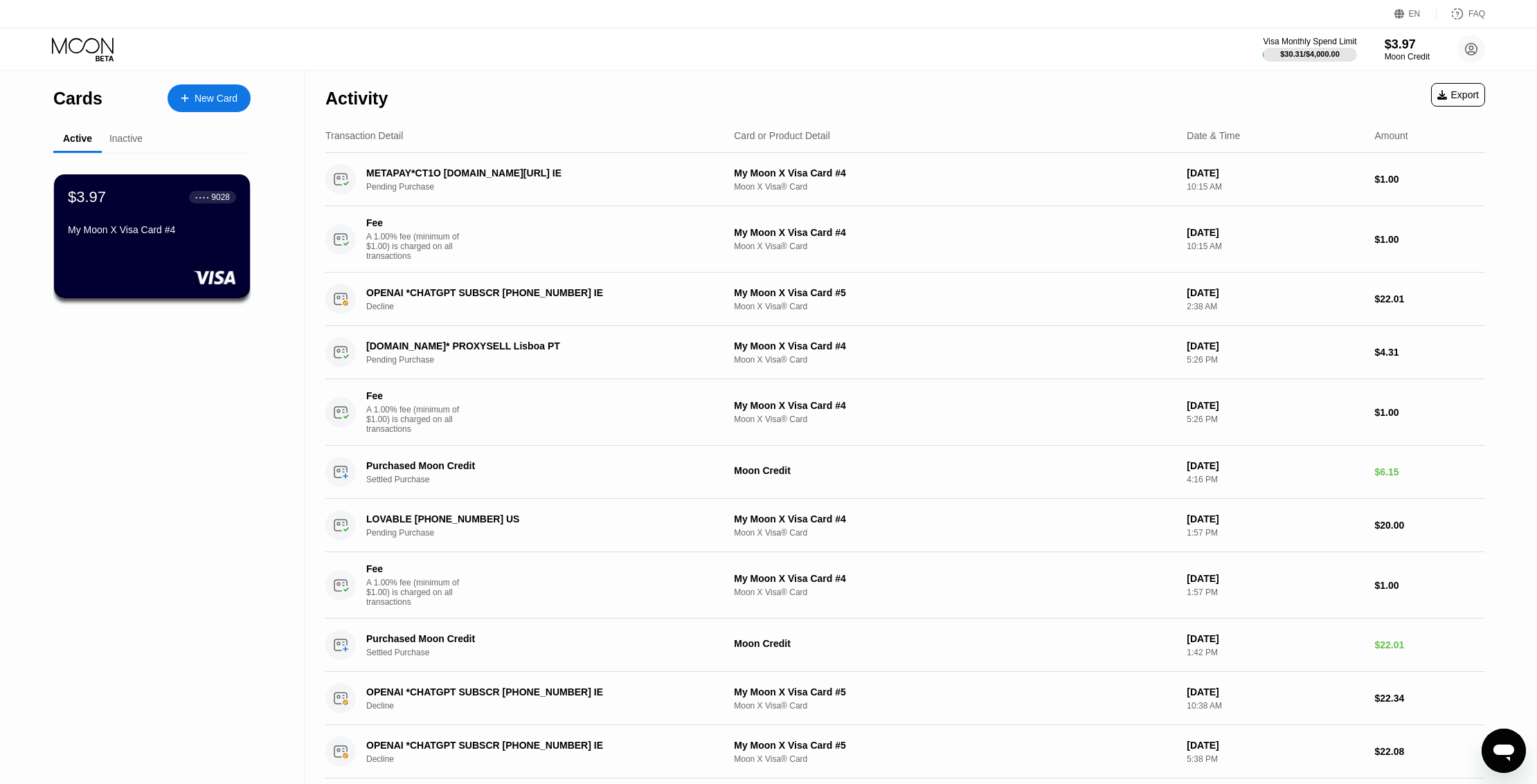
click at [123, 447] on div "$3.97 ● ● ● ● 9028 My Moon X Visa Card #4" at bounding box center [152, 450] width 197 height 593
click at [454, 178] on div "METAPAY*CT1O fb.me/cc IE" at bounding box center [532, 173] width 333 height 11
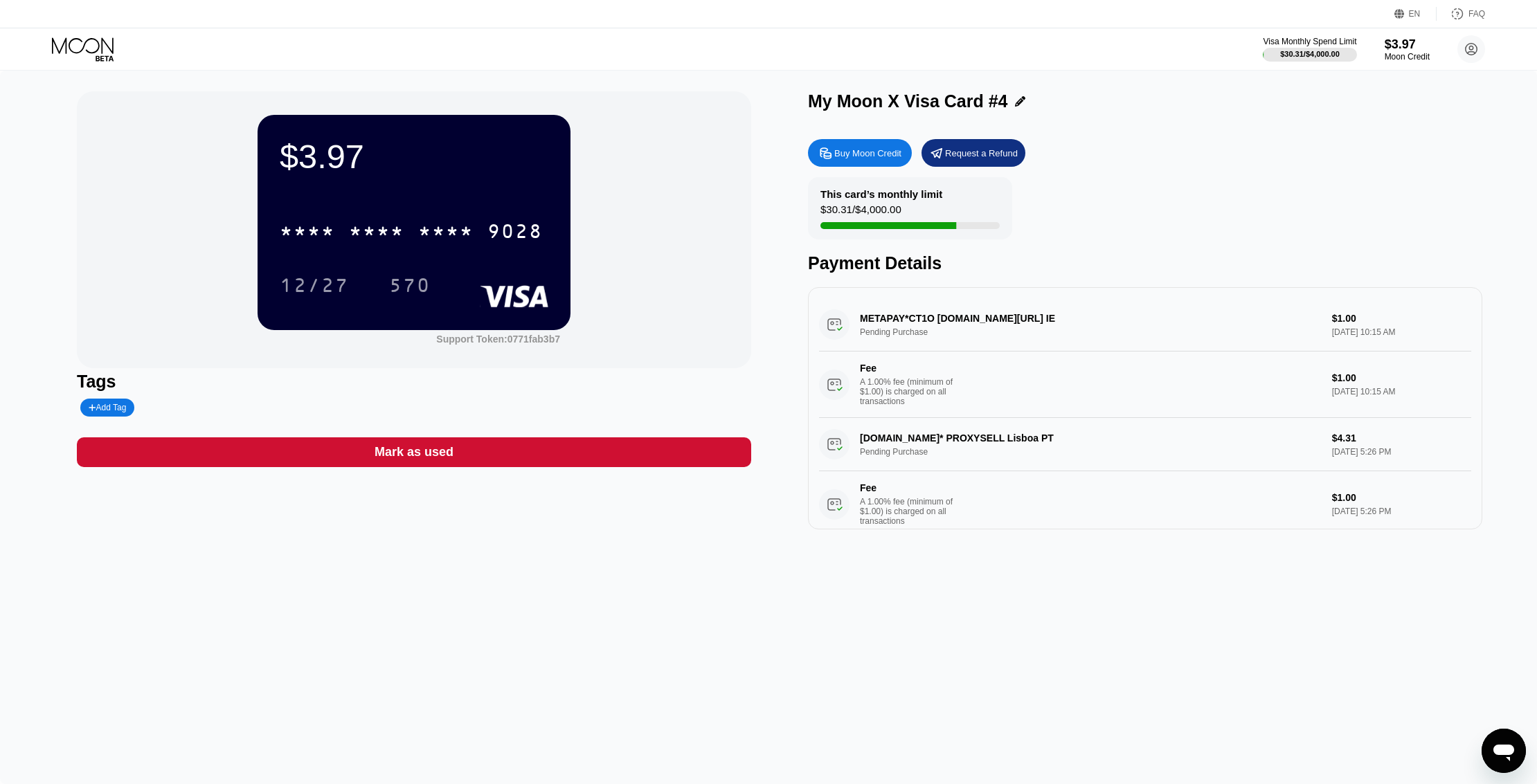
click at [971, 324] on div "METAPAY*CT1O fb.me/cc IE Pending Purchase $1.00 Sep 22, 2025 10:15 AM Fee A 1.0…" at bounding box center [1145, 358] width 652 height 119
drag, startPoint x: 971, startPoint y: 324, endPoint x: 1005, endPoint y: 324, distance: 34.0
click at [976, 324] on div "METAPAY*CT1O fb.me/cc IE Pending Purchase $1.00 Sep 22, 2025 10:15 AM Fee A 1.0…" at bounding box center [1145, 358] width 652 height 119
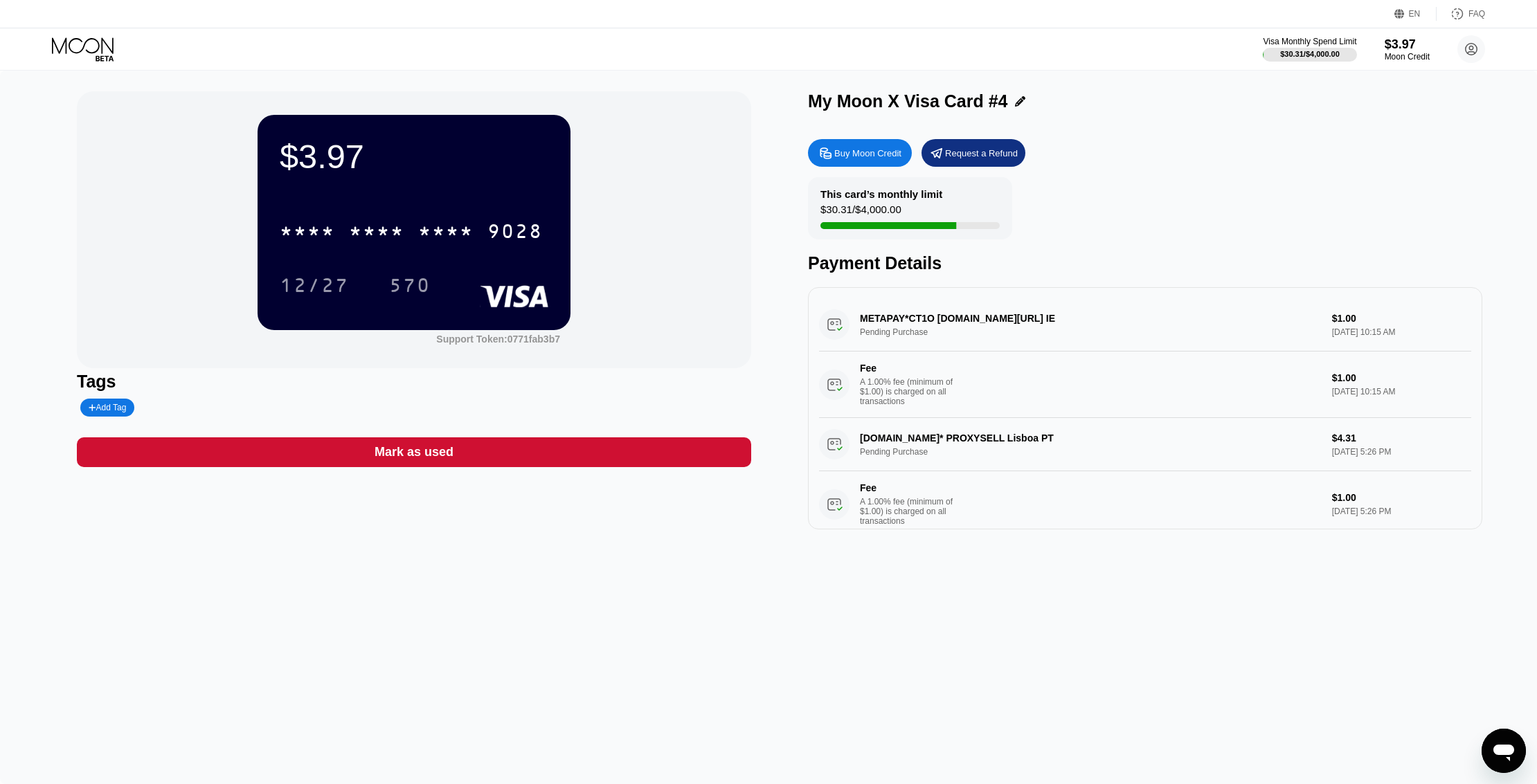
click at [1359, 329] on div "METAPAY*CT1O fb.me/cc IE Pending Purchase $1.00 Sep 22, 2025 10:15 AM Fee A 1.0…" at bounding box center [1145, 358] width 652 height 119
click at [1472, 45] on icon at bounding box center [1471, 49] width 27 height 27
click at [1374, 138] on div "Home" at bounding box center [1379, 142] width 26 height 11
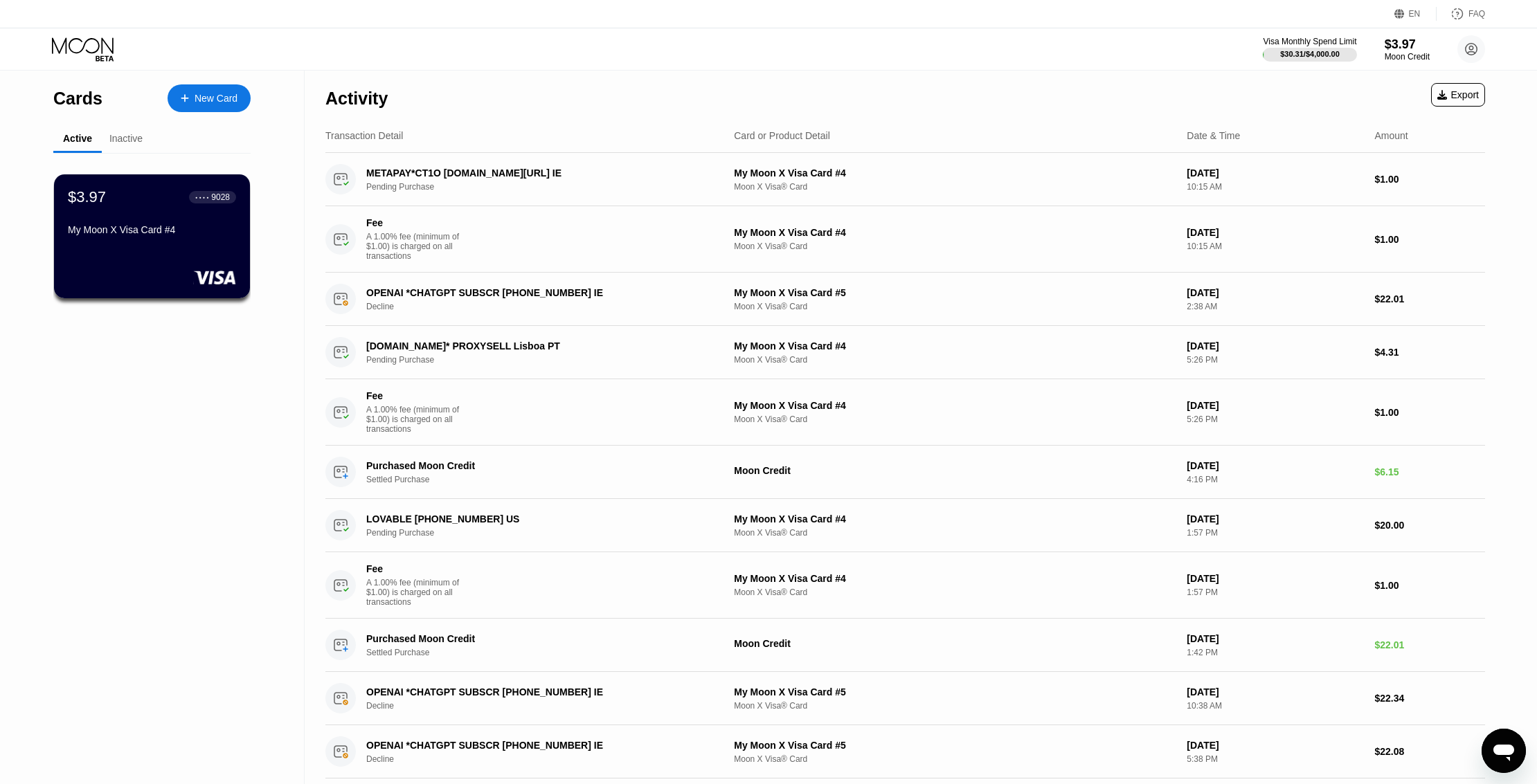
click at [42, 406] on div "Cards New Card Active Inactive $3.97 ● ● ● ● 9028 My Moon X Visa Card #4 $3.97 …" at bounding box center [152, 568] width 304 height 996
click at [445, 178] on div "METAPAY*CT1O [DOMAIN_NAME][URL] IE" at bounding box center [532, 173] width 333 height 11
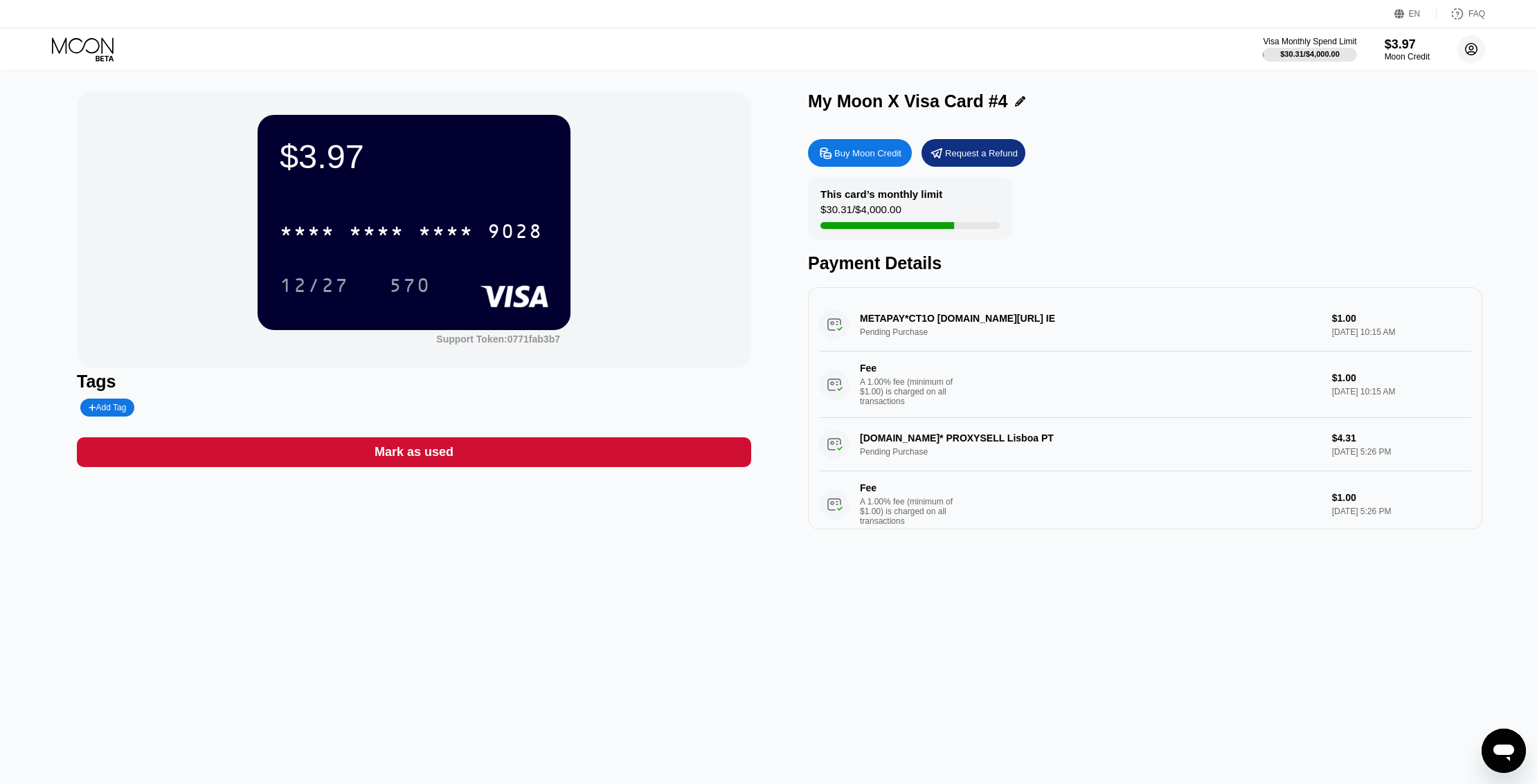
drag, startPoint x: 1474, startPoint y: 50, endPoint x: 1455, endPoint y: 75, distance: 31.4
click at [1473, 51] on circle at bounding box center [1471, 49] width 27 height 27
click at [1377, 139] on div "Home" at bounding box center [1379, 142] width 26 height 11
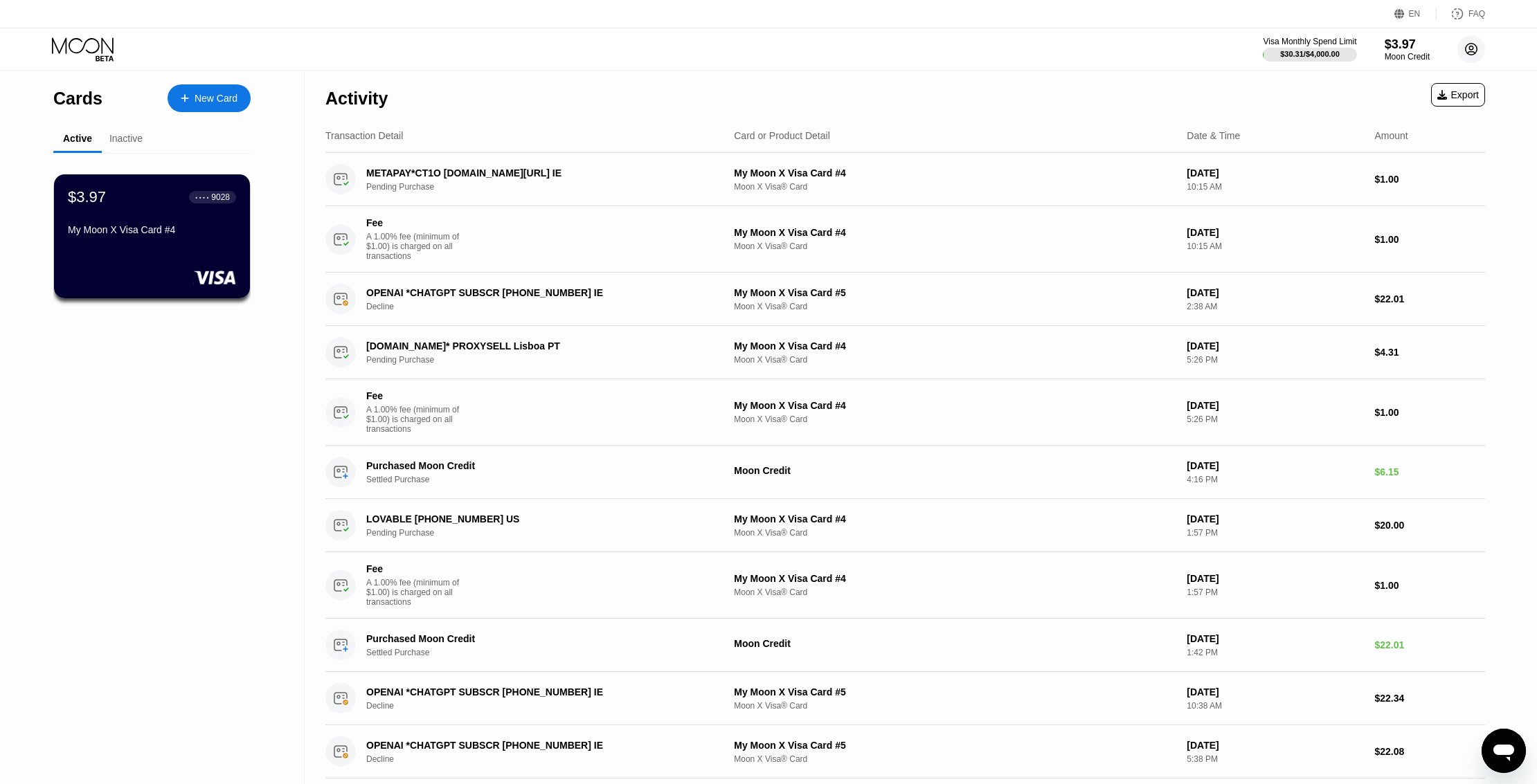
drag, startPoint x: 1460, startPoint y: 51, endPoint x: 1423, endPoint y: 90, distance: 53.8
click at [1460, 53] on circle at bounding box center [1471, 49] width 27 height 27
click at [1377, 139] on div "Home" at bounding box center [1379, 142] width 26 height 11
click at [803, 82] on div "Activity Export" at bounding box center [904, 94] width 1159 height 48
click at [1469, 224] on div "Fee A 1.00% fee (minimum of $1.00) is charged on all transactions My Moon X Vis…" at bounding box center [904, 240] width 1159 height 66
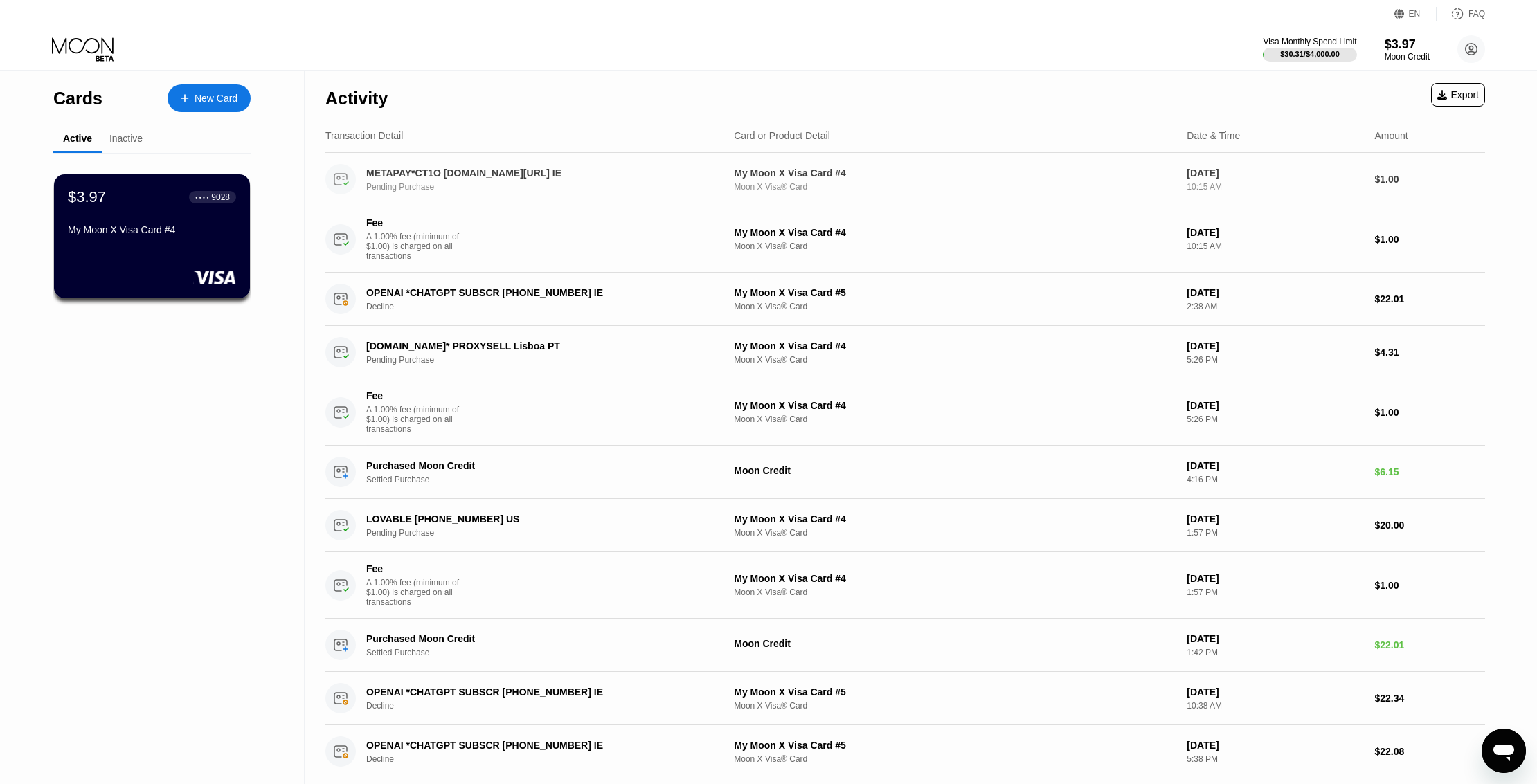
click at [427, 173] on div "METAPAY*CT1O [DOMAIN_NAME][URL] IE" at bounding box center [532, 173] width 333 height 11
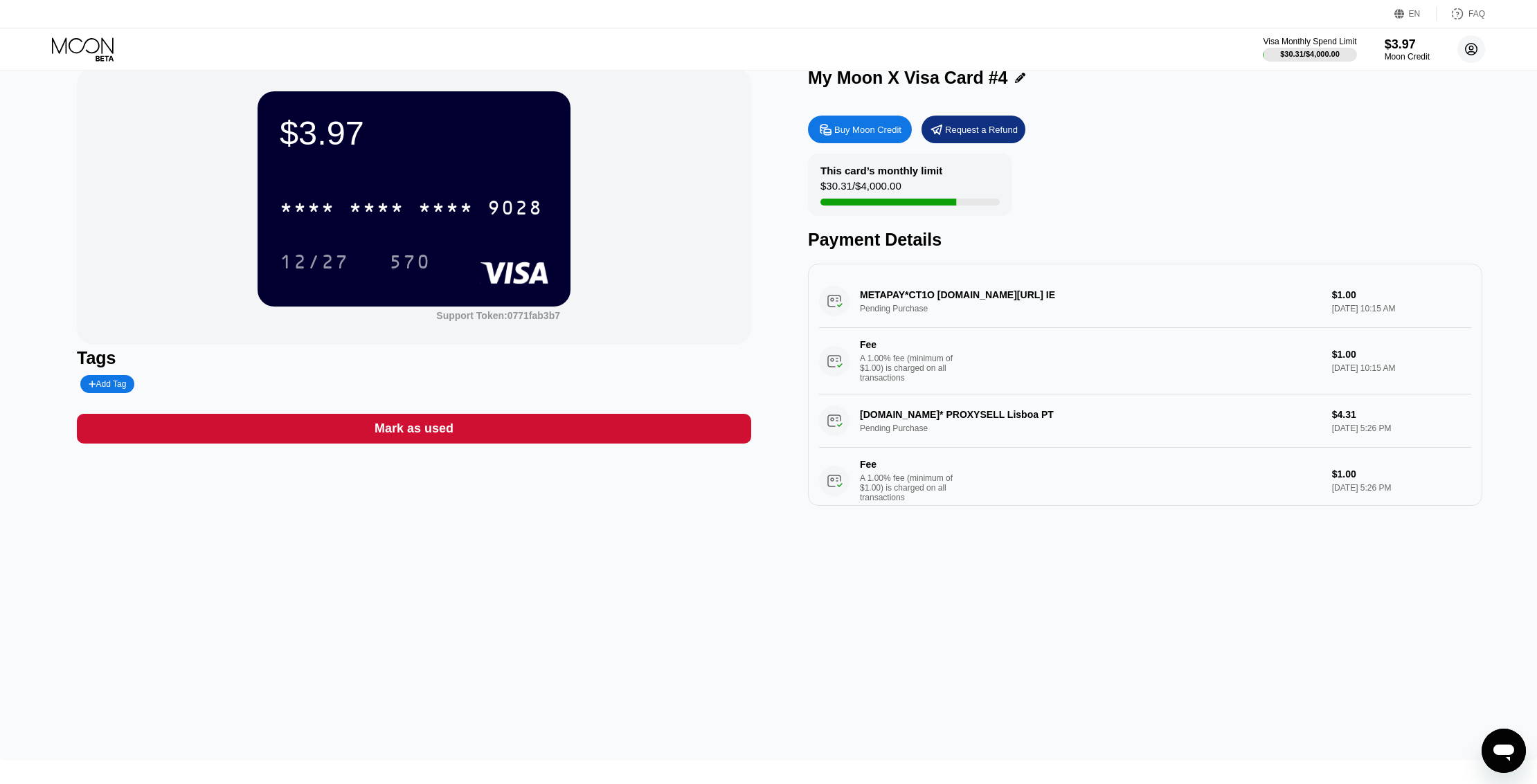
drag, startPoint x: 1472, startPoint y: 47, endPoint x: 1434, endPoint y: 120, distance: 82.3
click at [1472, 48] on icon at bounding box center [1472, 49] width 8 height 8
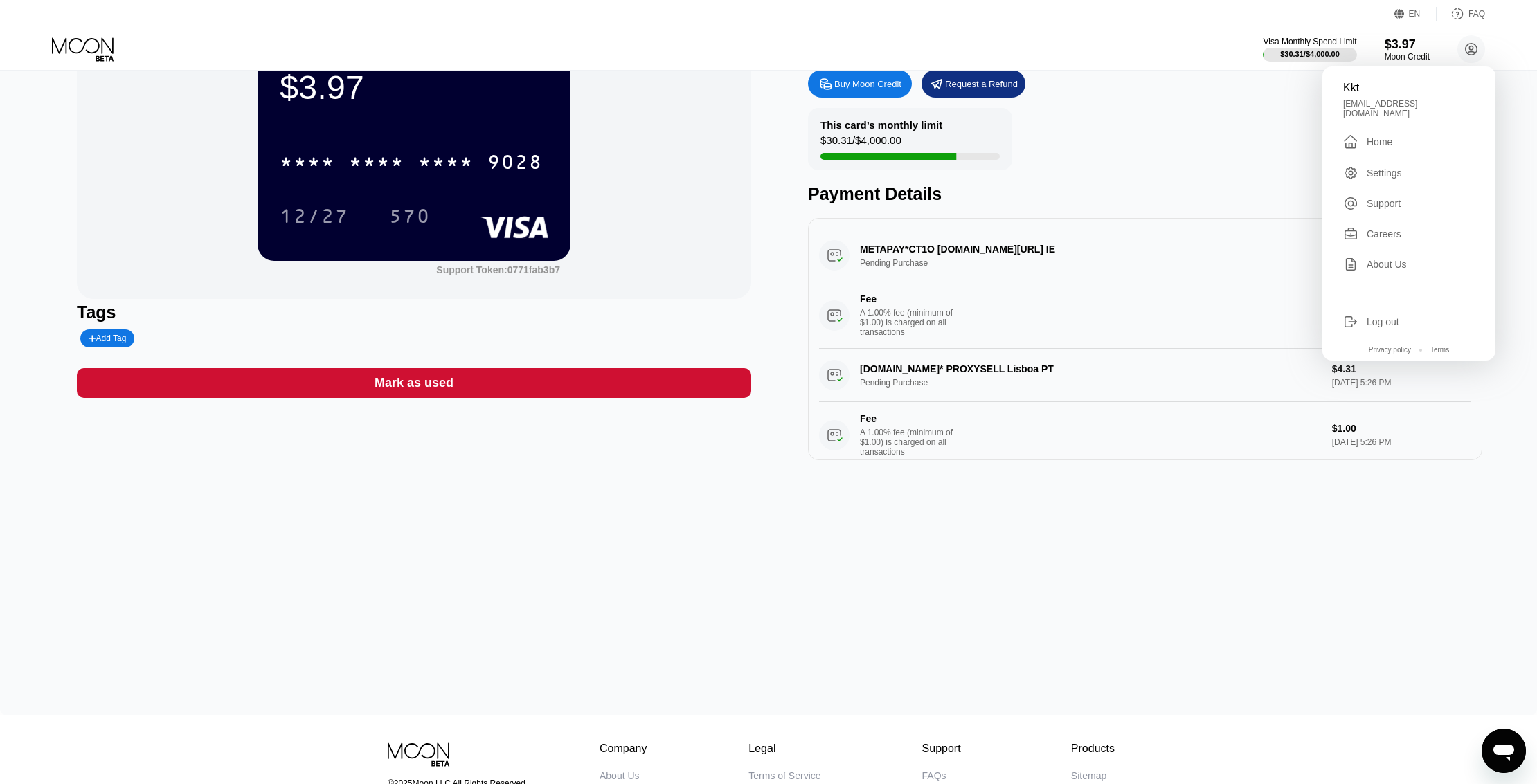
drag, startPoint x: 1382, startPoint y: 137, endPoint x: 1349, endPoint y: 158, distance: 39.1
click at [1381, 137] on div "Home" at bounding box center [1379, 142] width 26 height 11
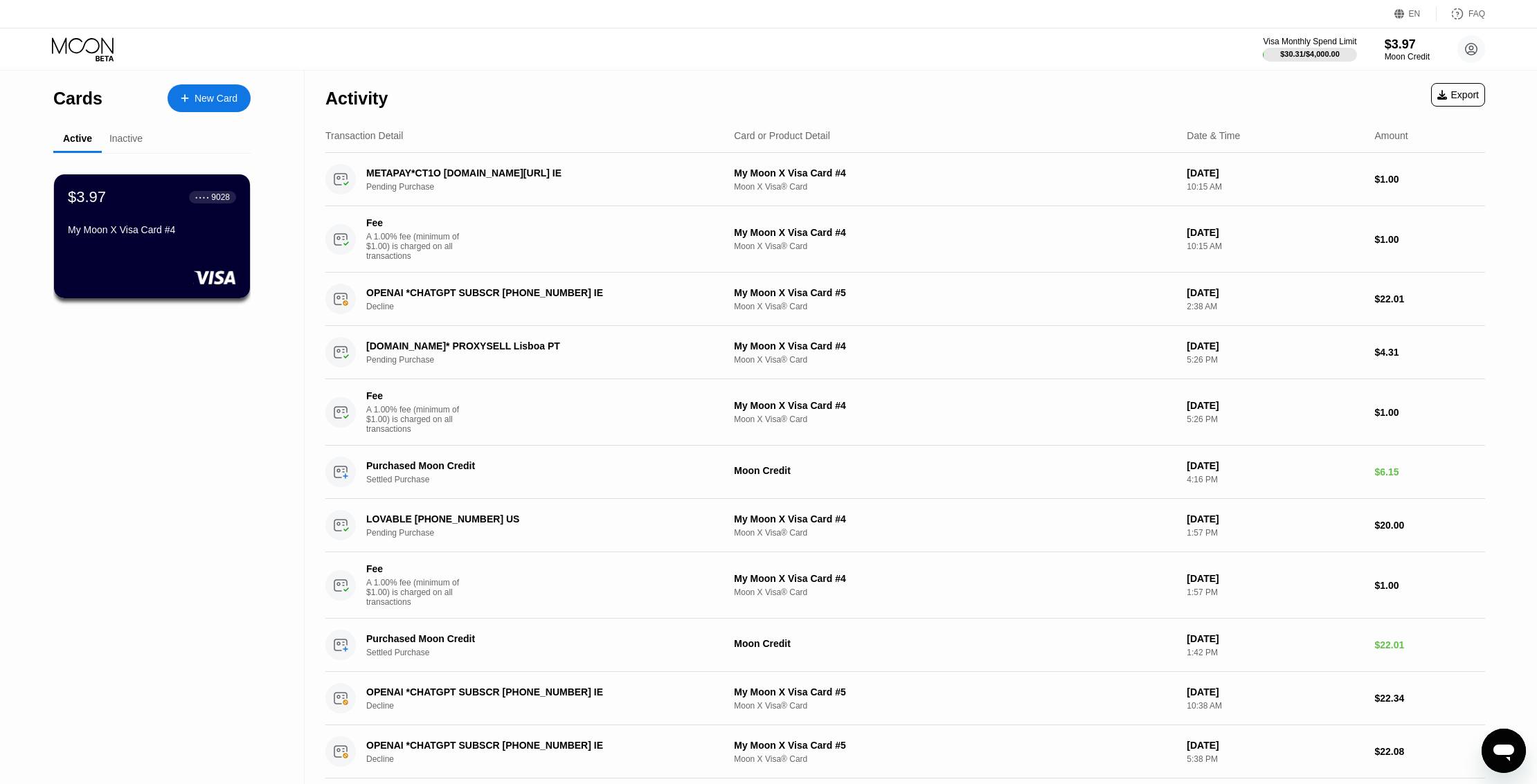
click at [221, 469] on div "$3.97 ● ● ● ● 9028 My Moon X Visa Card #4" at bounding box center [152, 450] width 197 height 593
